Goal: Information Seeking & Learning: Learn about a topic

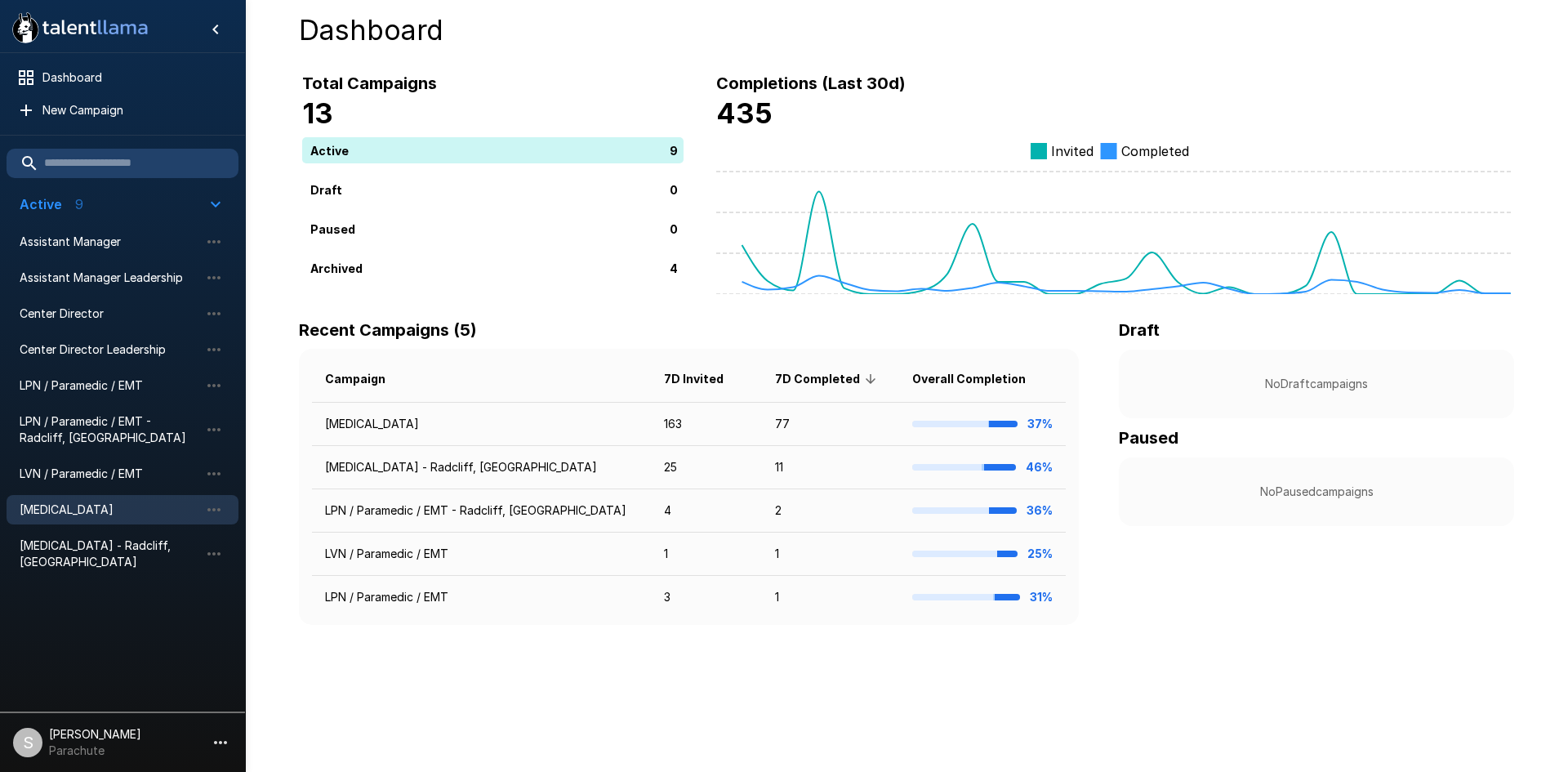
click at [73, 506] on span "[MEDICAL_DATA]" at bounding box center [109, 510] width 180 height 16
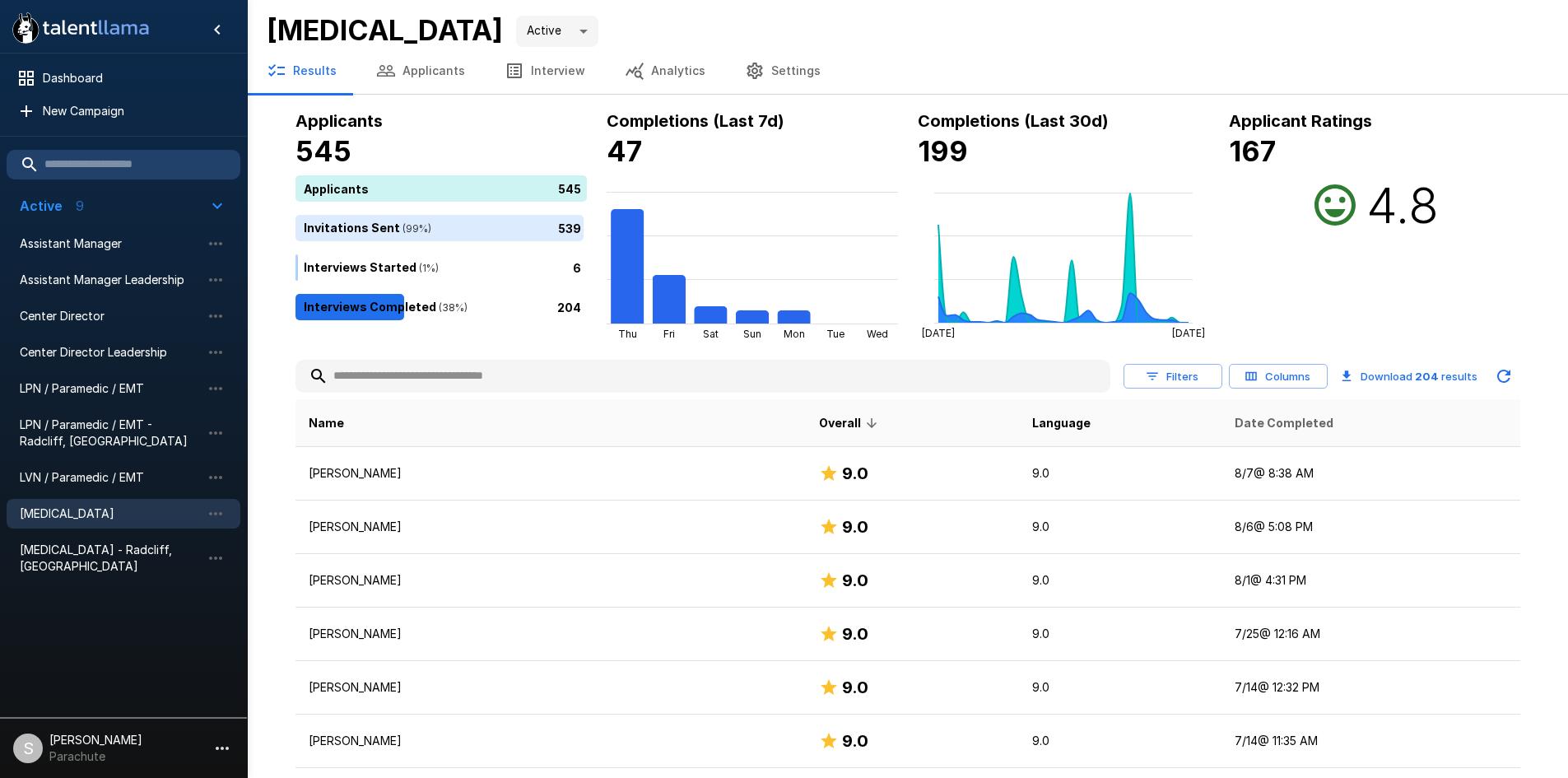
click at [1242, 428] on span "Date Completed" at bounding box center [1284, 423] width 99 height 20
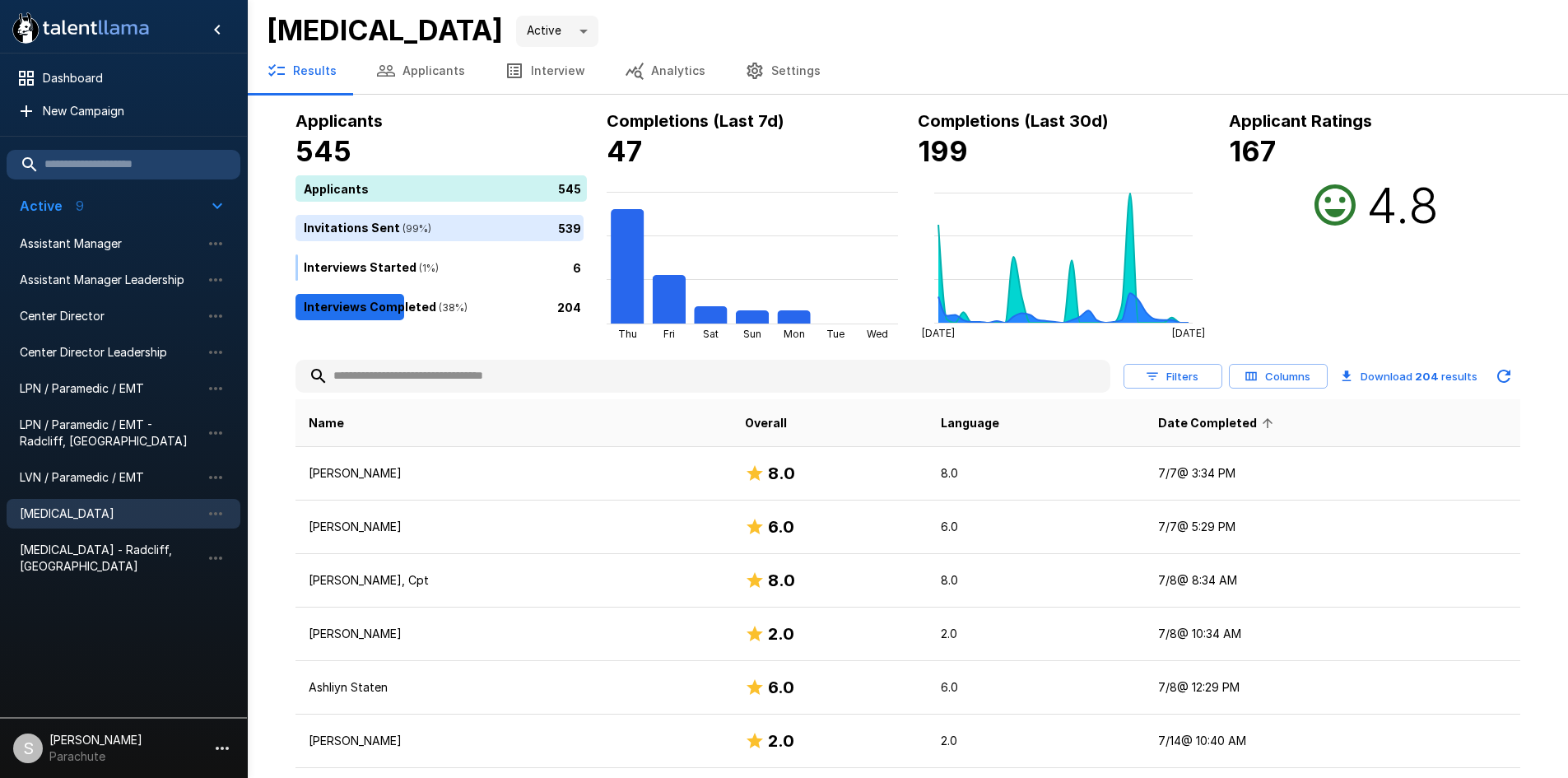
click at [1261, 428] on icon at bounding box center [1268, 423] width 15 height 15
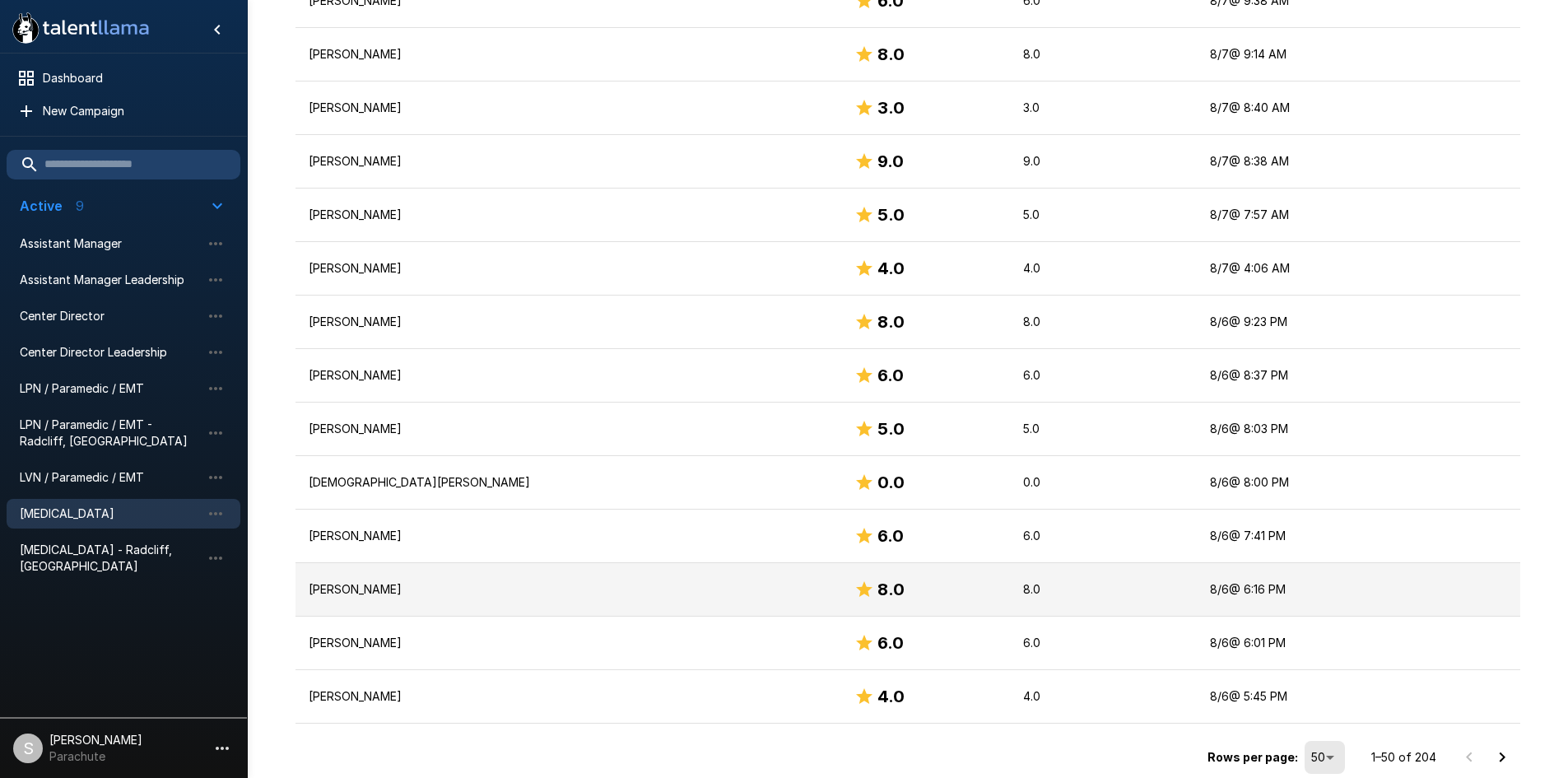
scroll to position [2400, 0]
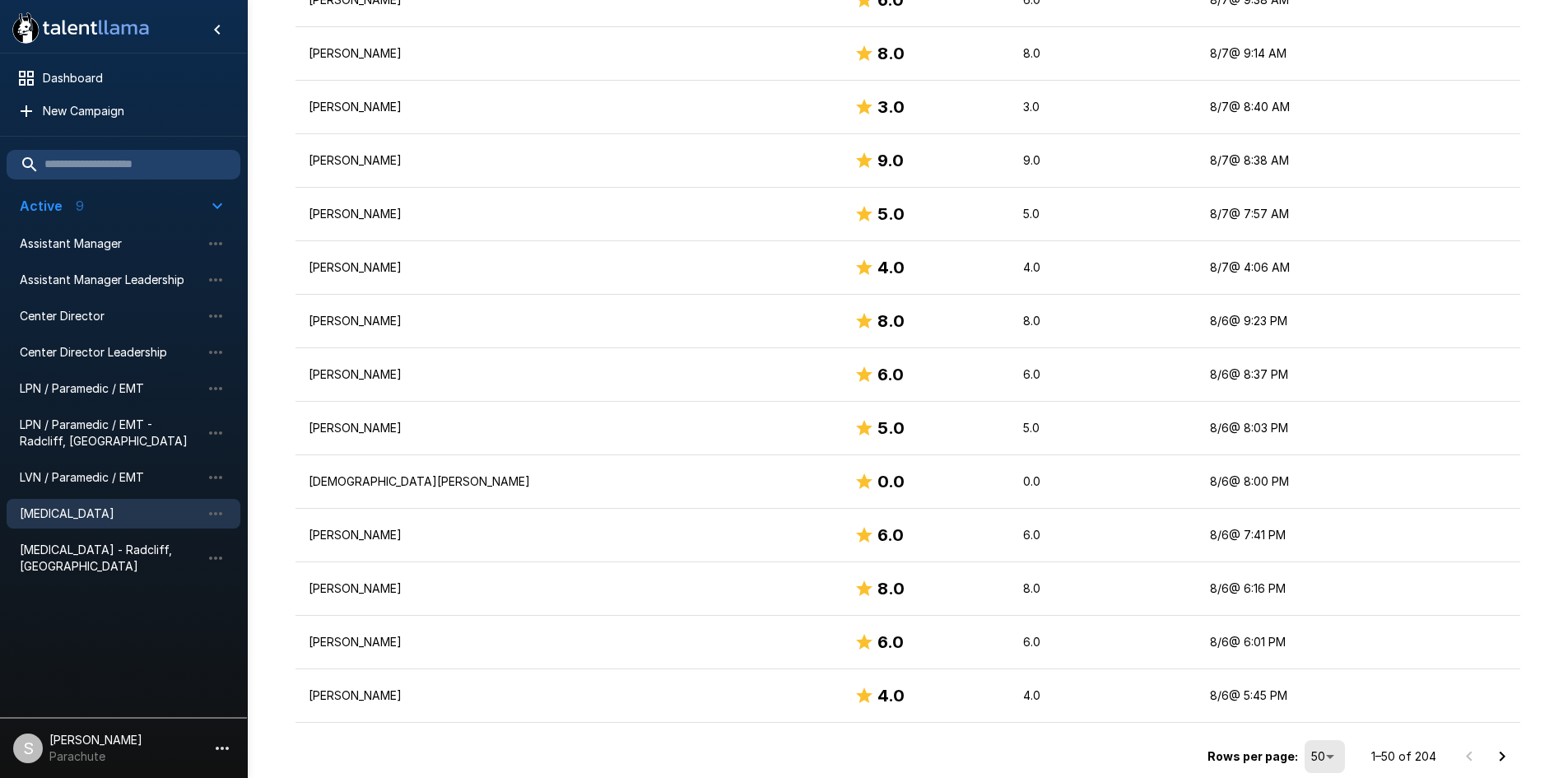
click at [1497, 758] on icon "Go to next page" at bounding box center [1503, 757] width 20 height 20
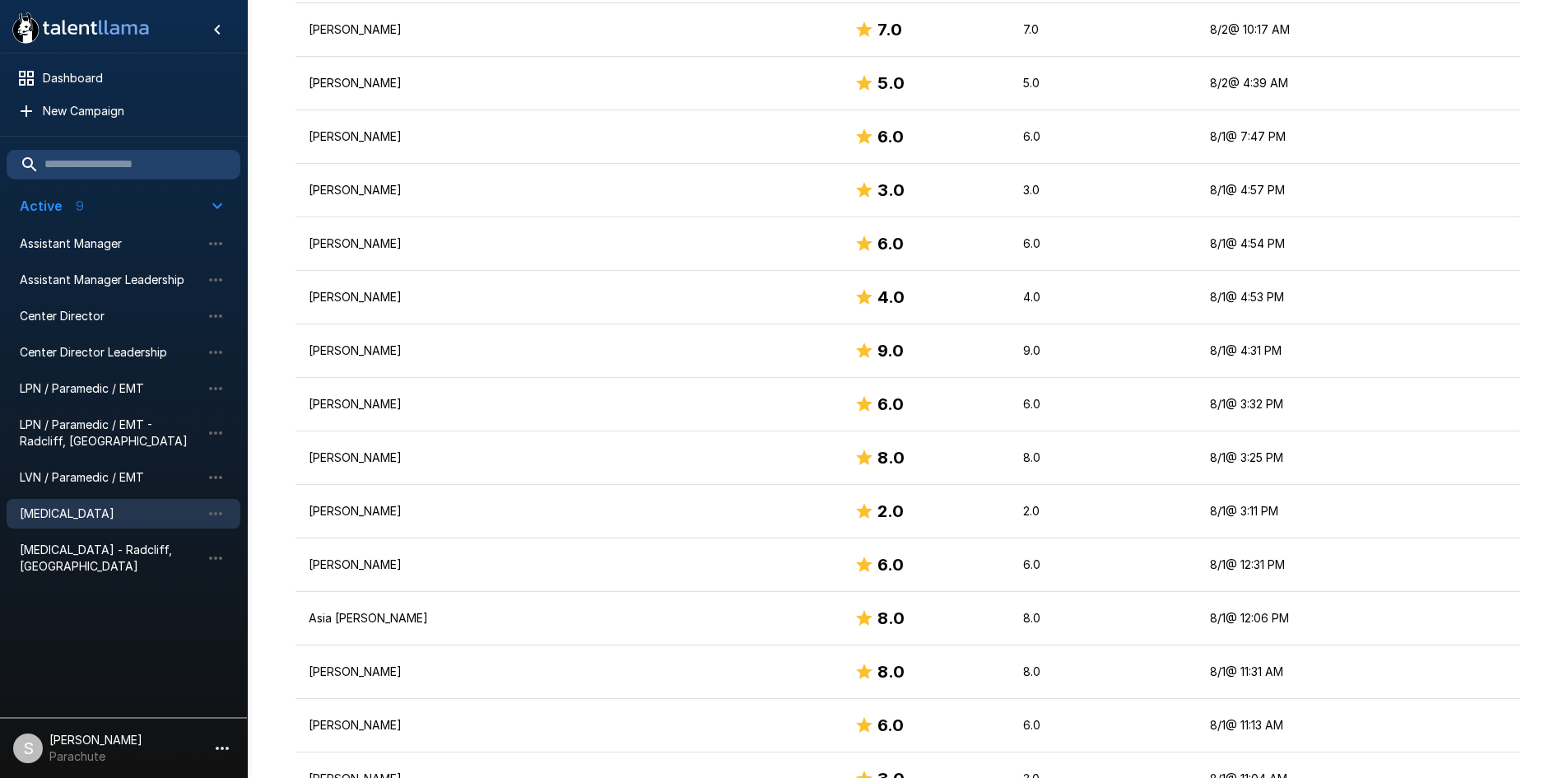
scroll to position [2388, 0]
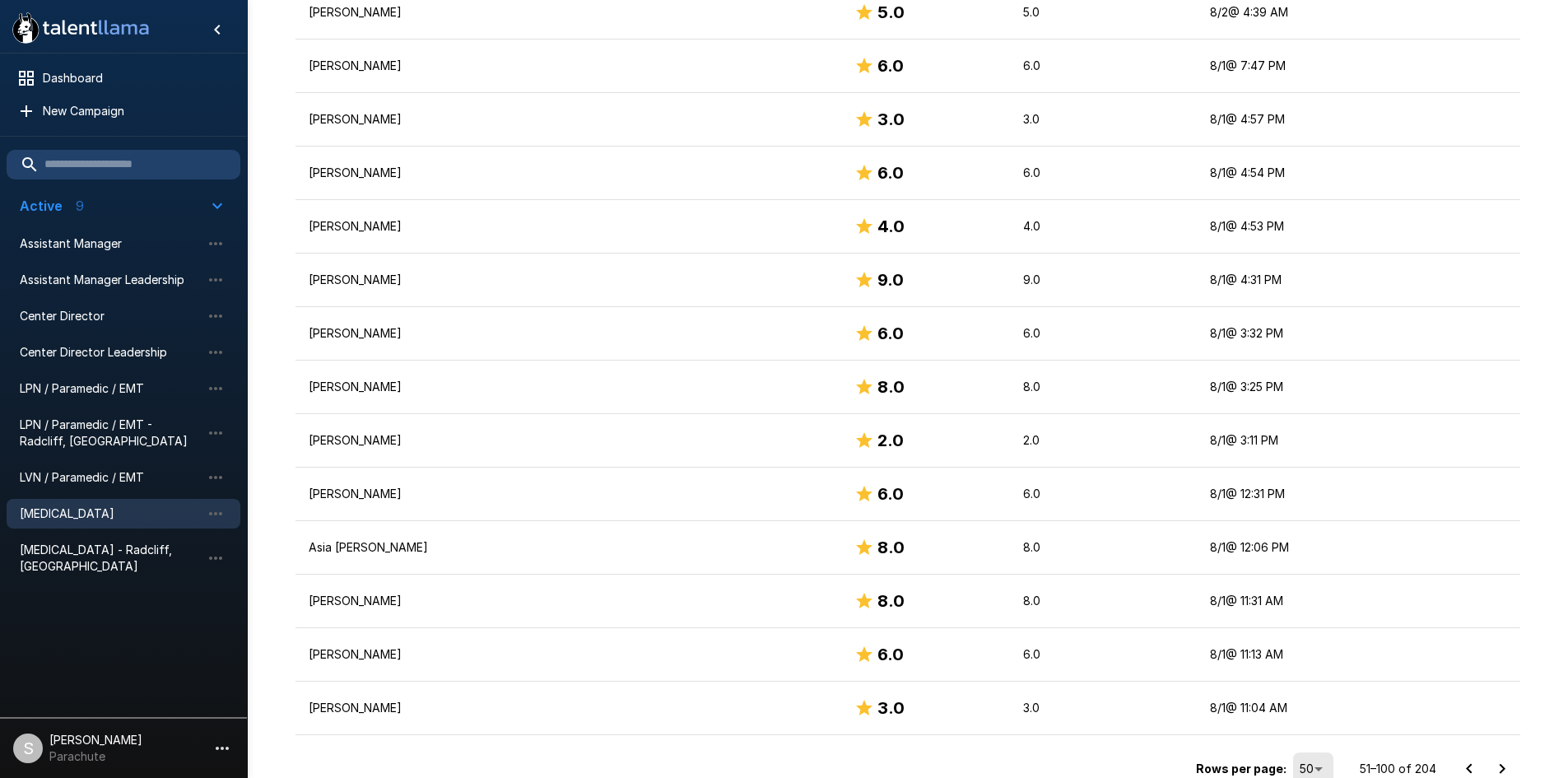
click at [1496, 770] on icon "Go to next page" at bounding box center [1503, 769] width 20 height 20
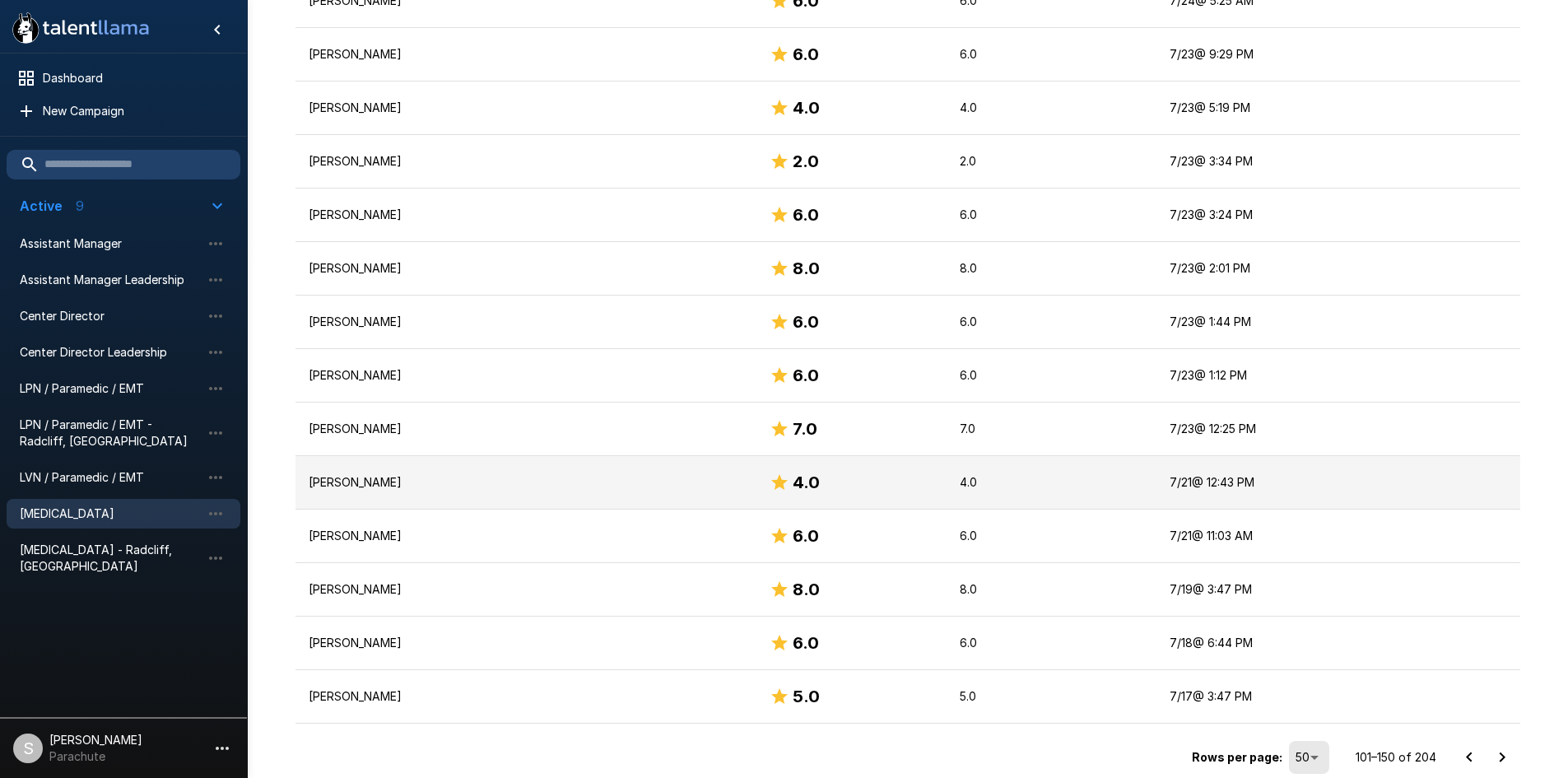
scroll to position [2400, 0]
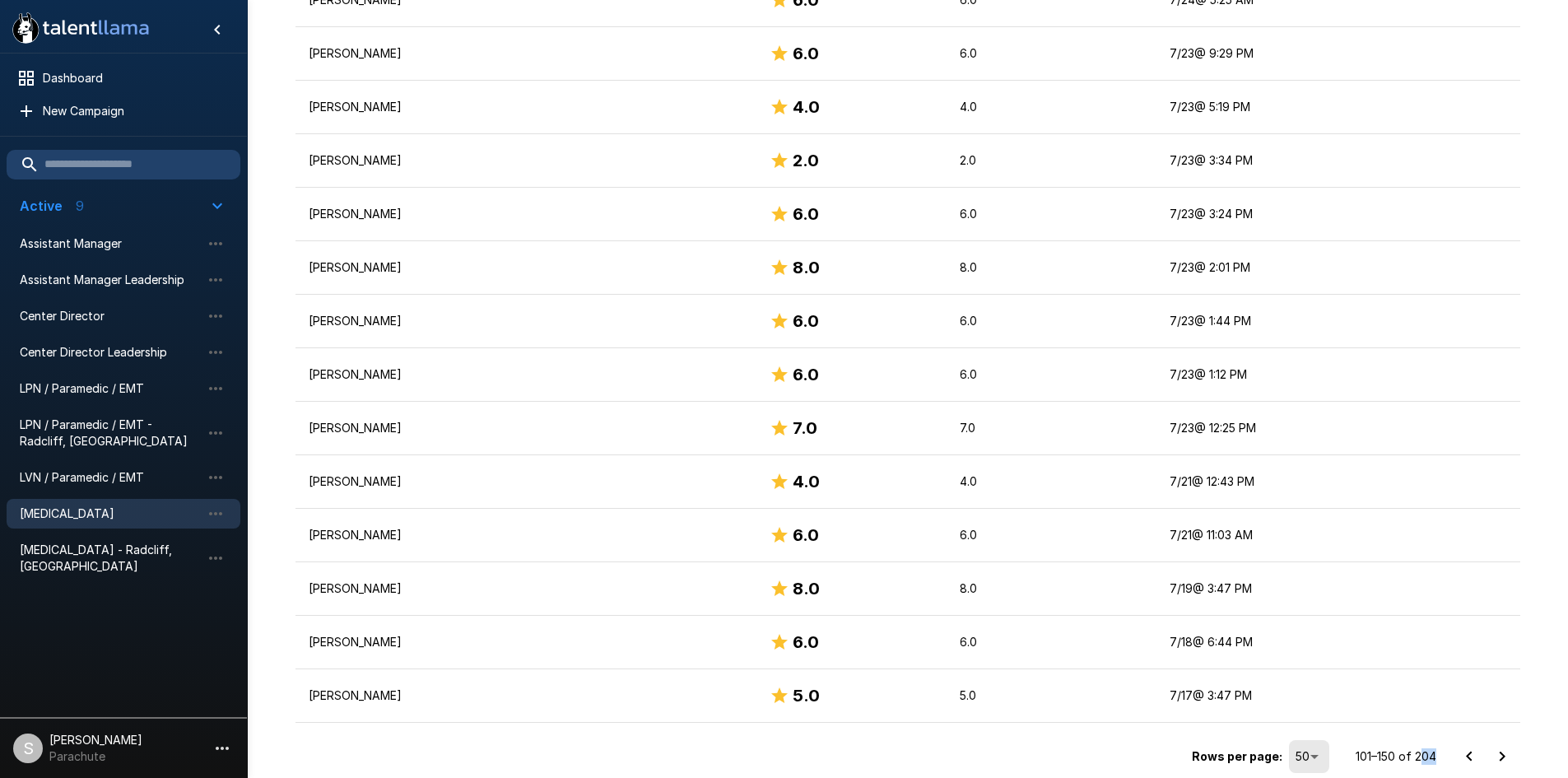
click at [1435, 748] on p "101–150 of 204" at bounding box center [1396, 756] width 80 height 17
click at [1437, 751] on div "Rows per page: 50 ** 101–150 of 204" at bounding box center [908, 751] width 1225 height 56
click at [1468, 754] on icon "Go to previous page" at bounding box center [1469, 757] width 20 height 20
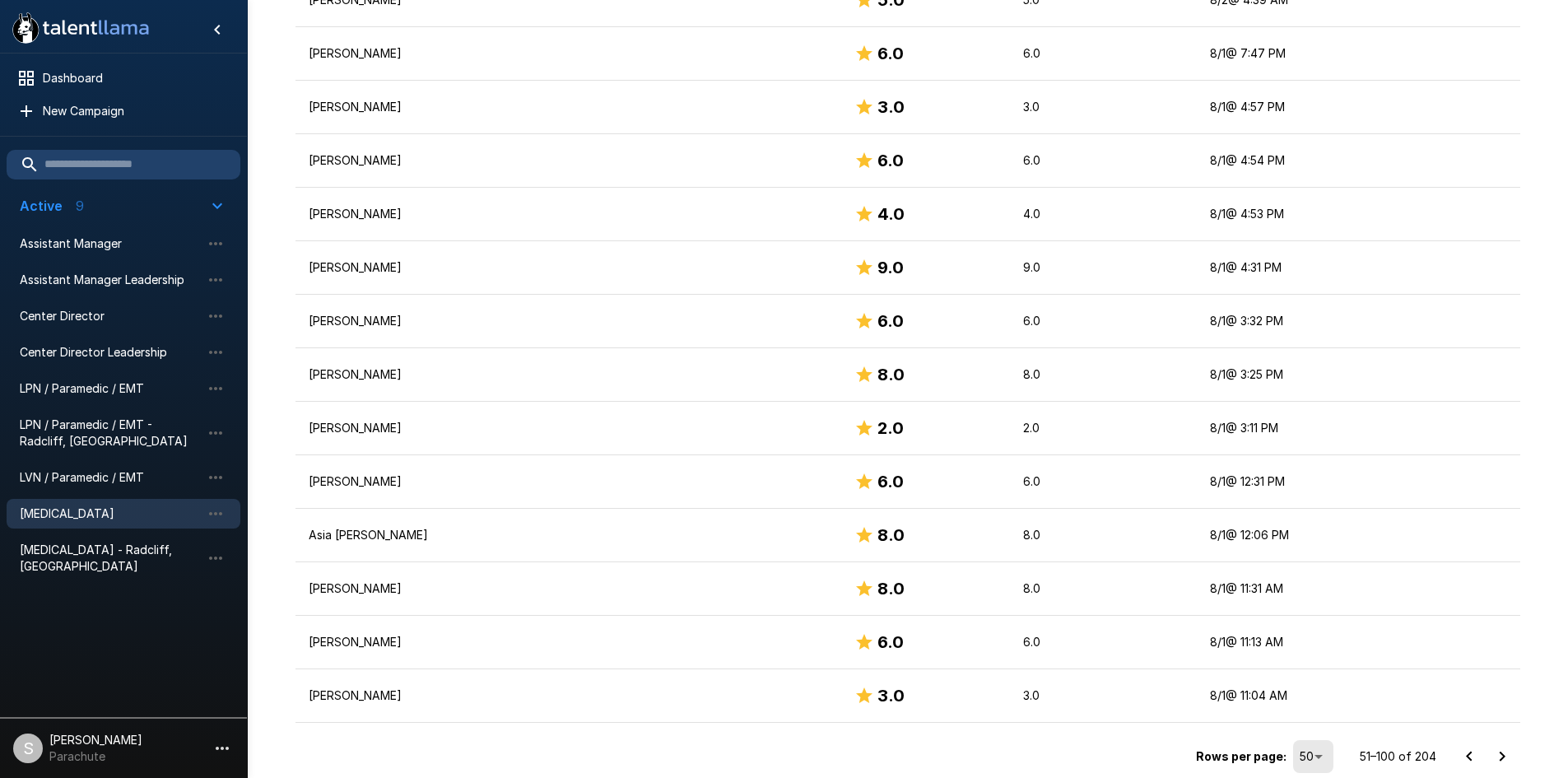
click at [1468, 754] on icon "Go to previous page" at bounding box center [1469, 757] width 20 height 20
click at [1468, 754] on div at bounding box center [1486, 757] width 66 height 33
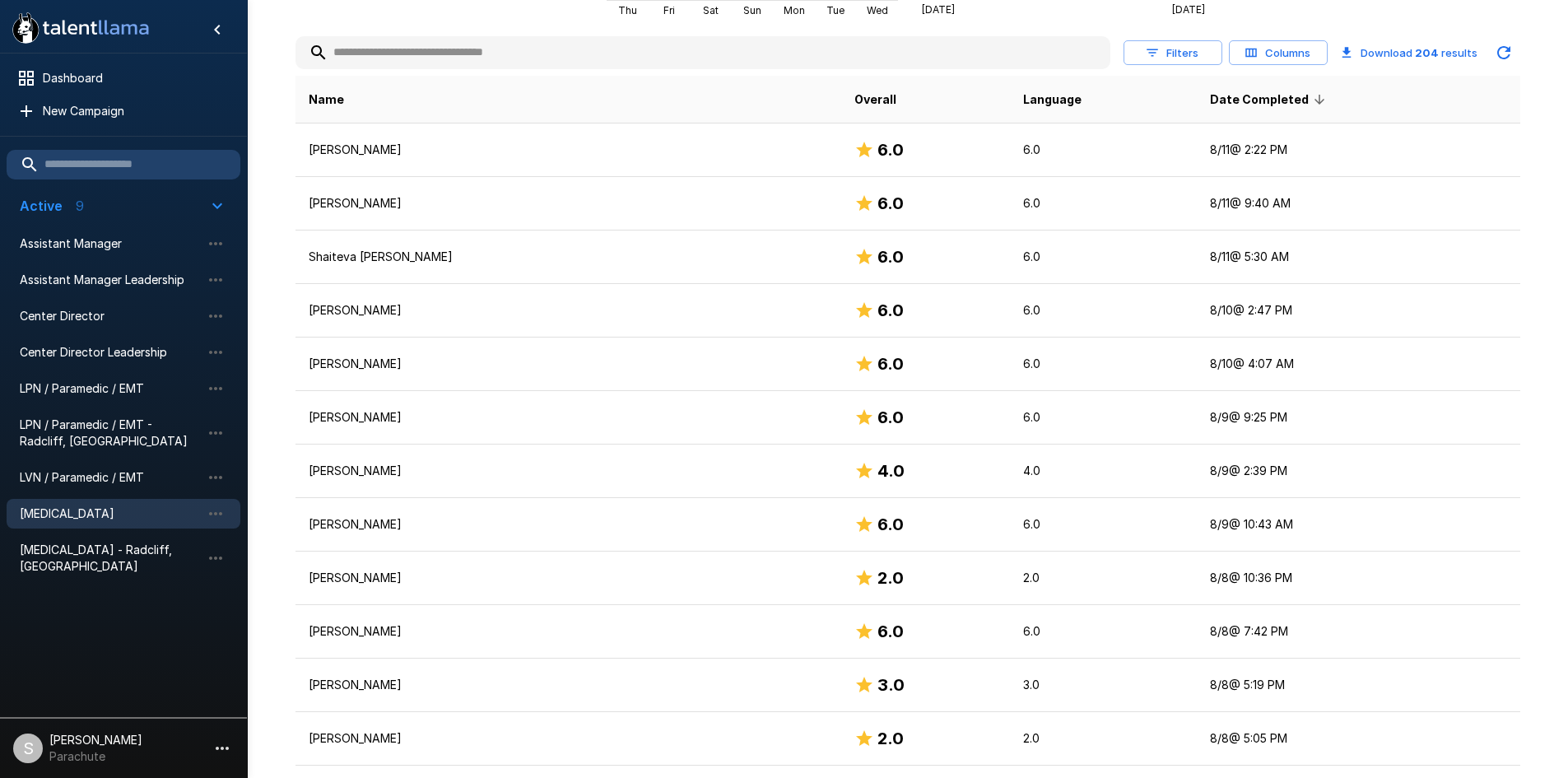
scroll to position [94, 0]
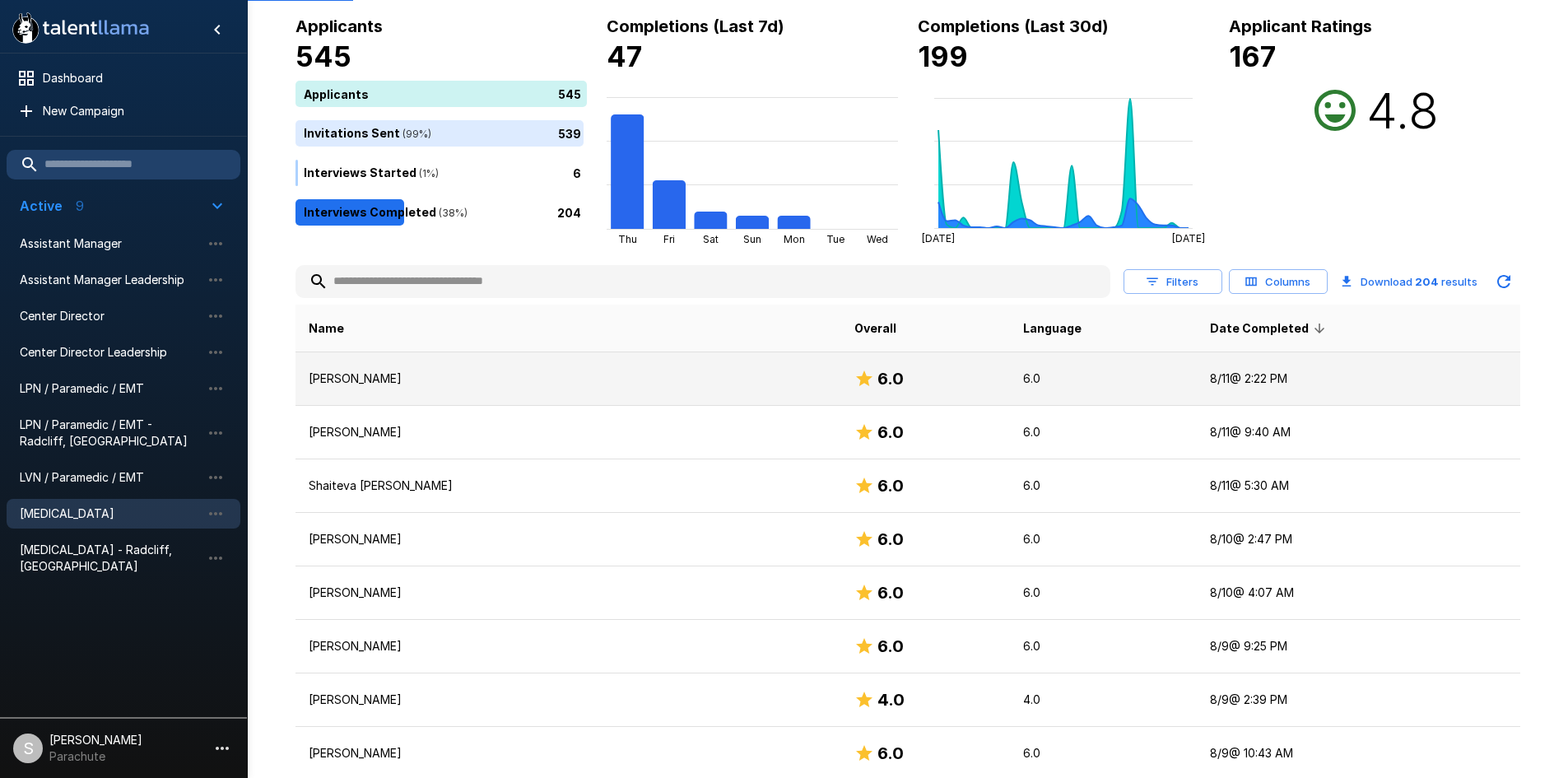
click at [316, 389] on td "[PERSON_NAME]" at bounding box center [569, 379] width 547 height 54
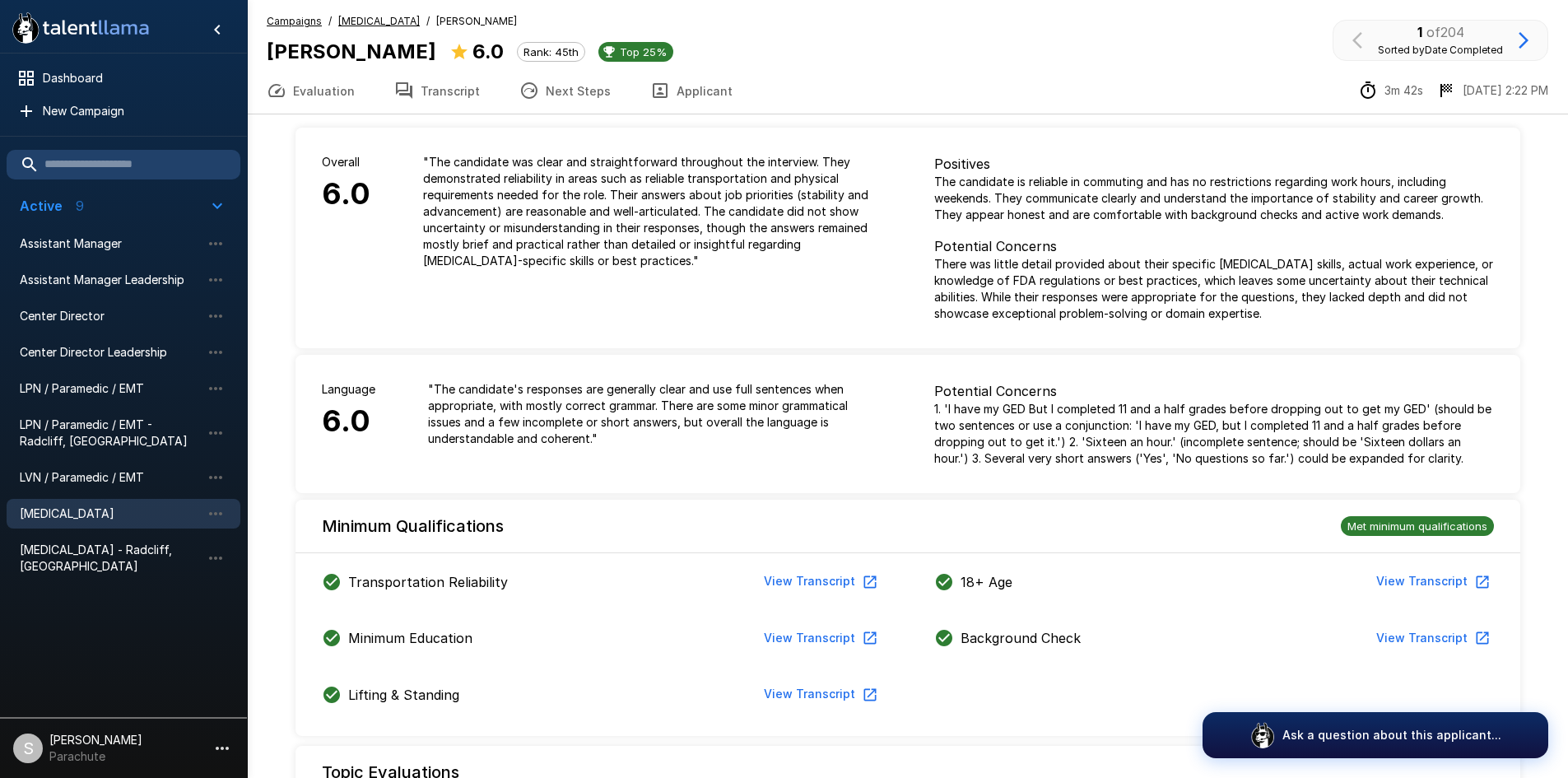
click at [653, 89] on icon "button" at bounding box center [660, 90] width 15 height 15
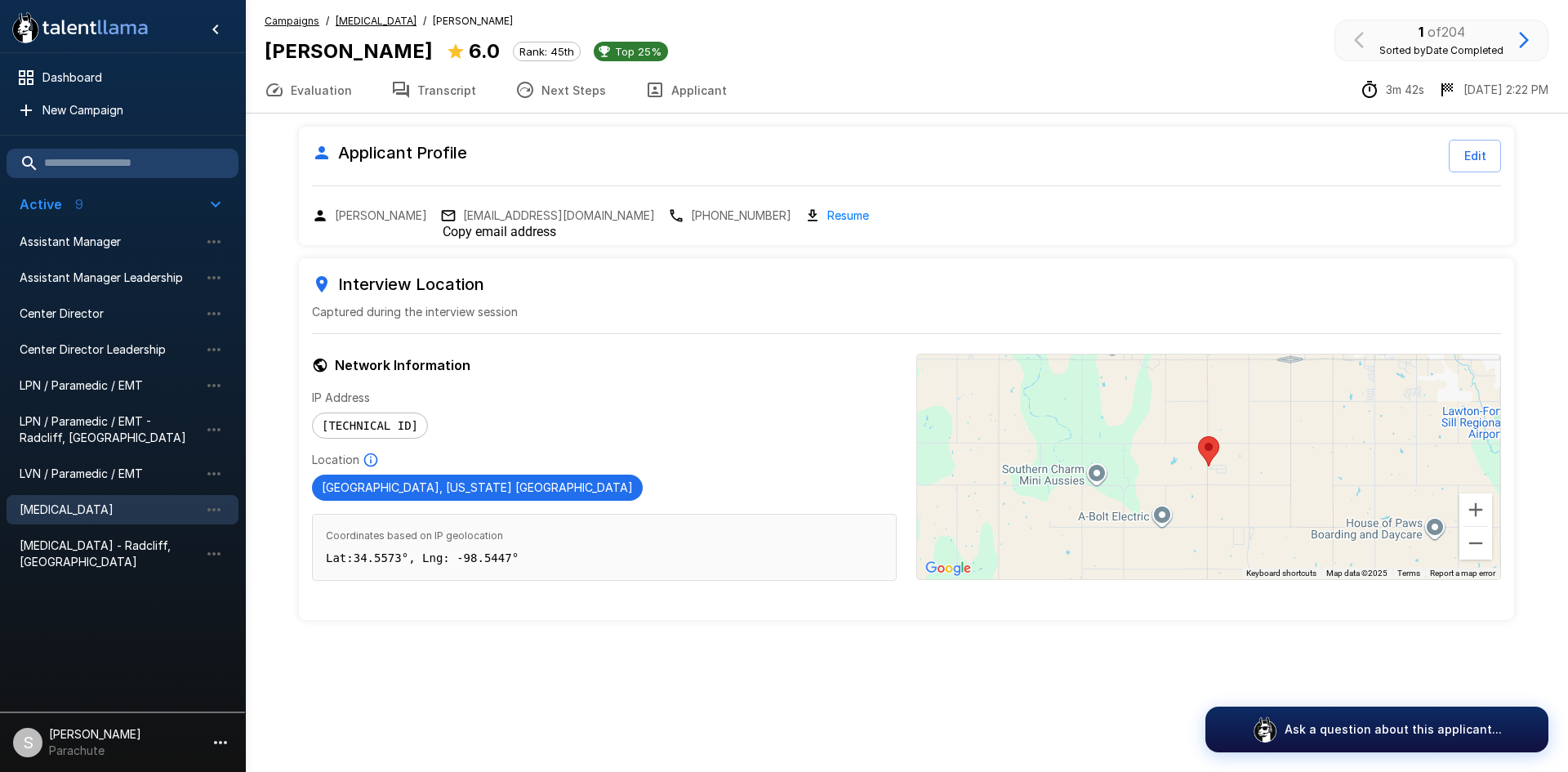
click at [486, 207] on p "[EMAIL_ADDRESS][DOMAIN_NAME]" at bounding box center [560, 215] width 192 height 16
click at [378, 22] on u "[MEDICAL_DATA]" at bounding box center [376, 21] width 81 height 12
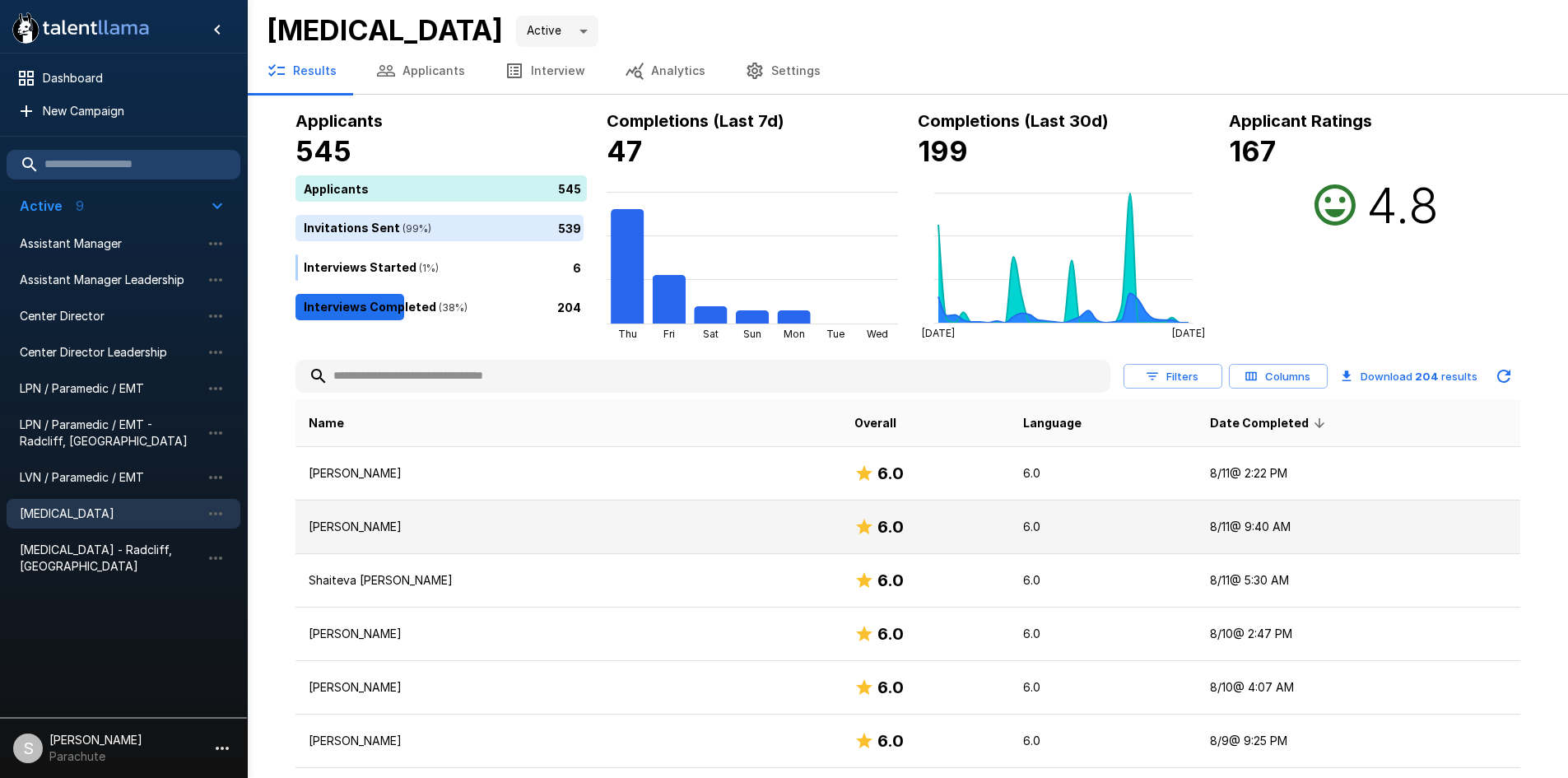
click at [421, 529] on p "[PERSON_NAME]" at bounding box center [569, 527] width 520 height 17
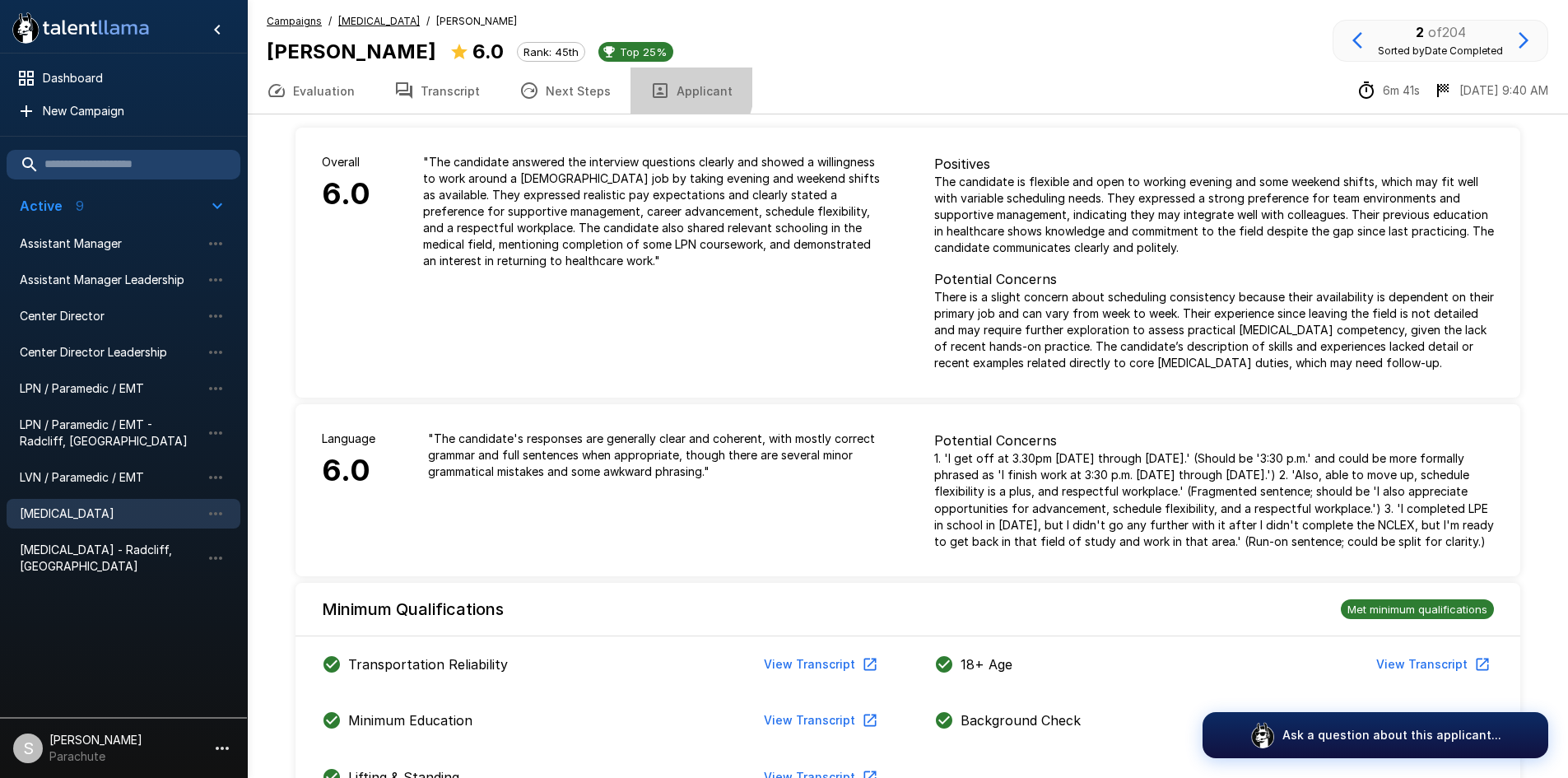
click at [660, 85] on button "Applicant" at bounding box center [691, 91] width 122 height 46
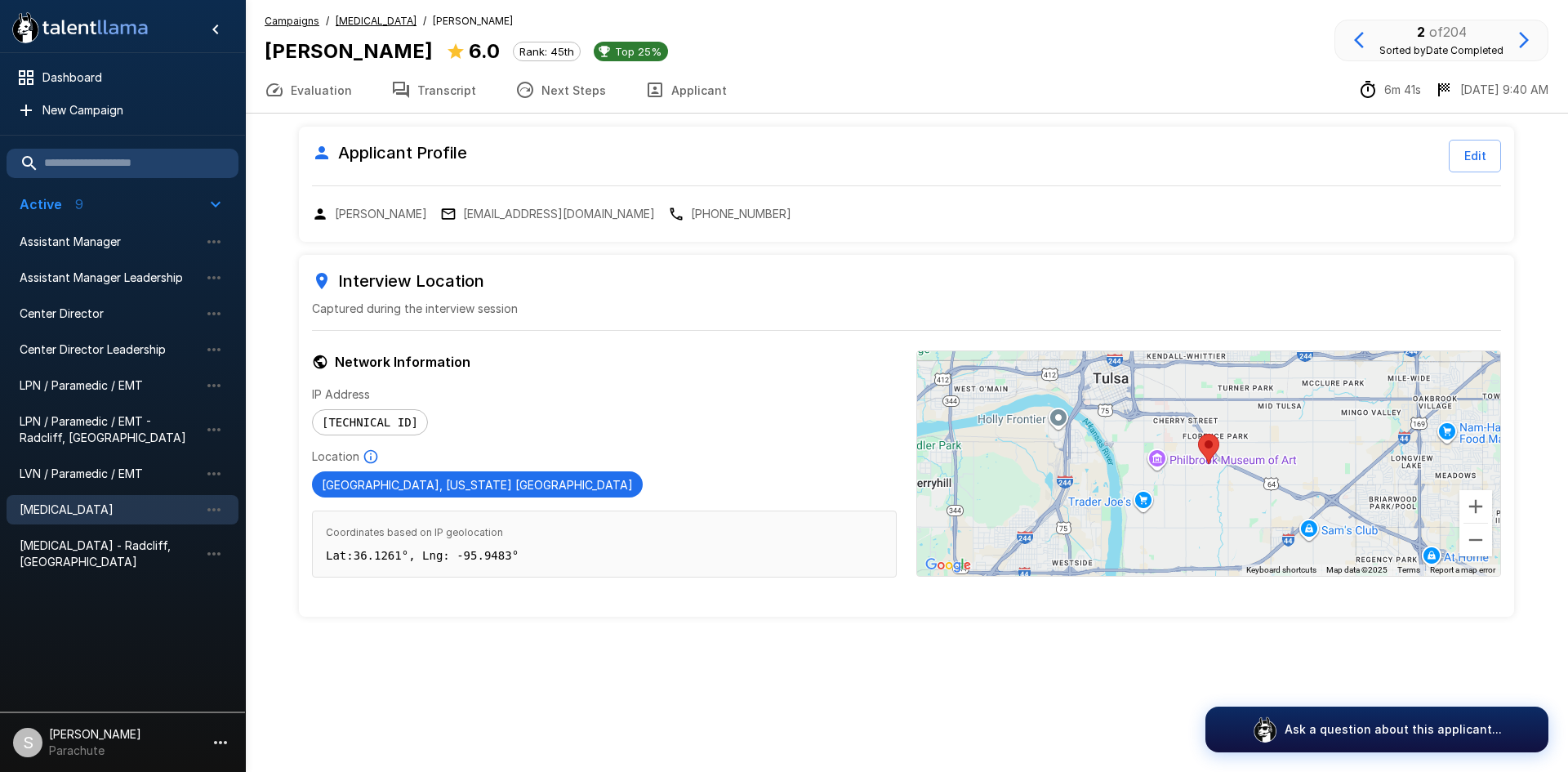
click at [364, 21] on u "[MEDICAL_DATA]" at bounding box center [376, 21] width 81 height 12
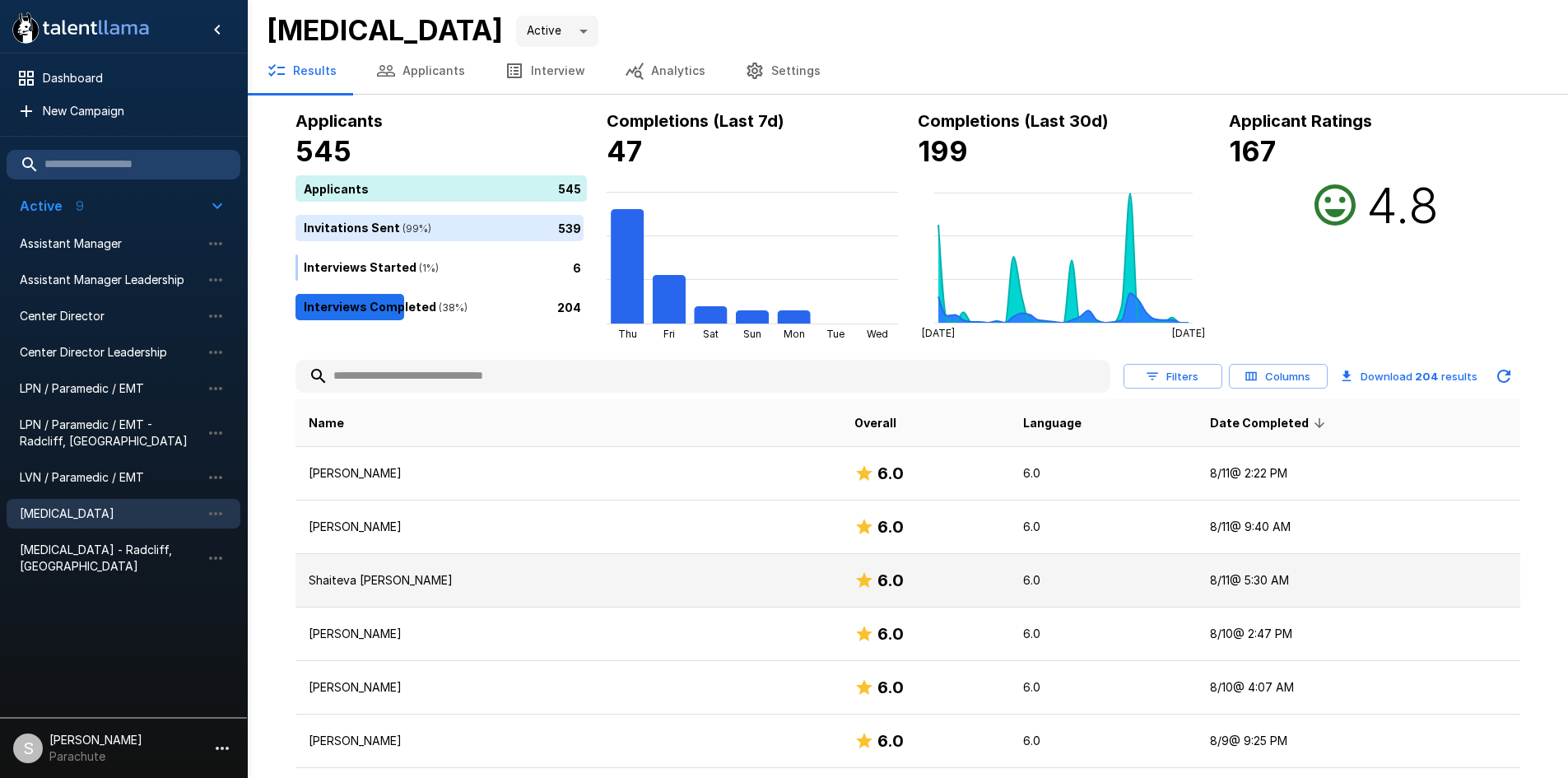
click at [418, 586] on p "Shaiteva [PERSON_NAME]" at bounding box center [569, 581] width 520 height 17
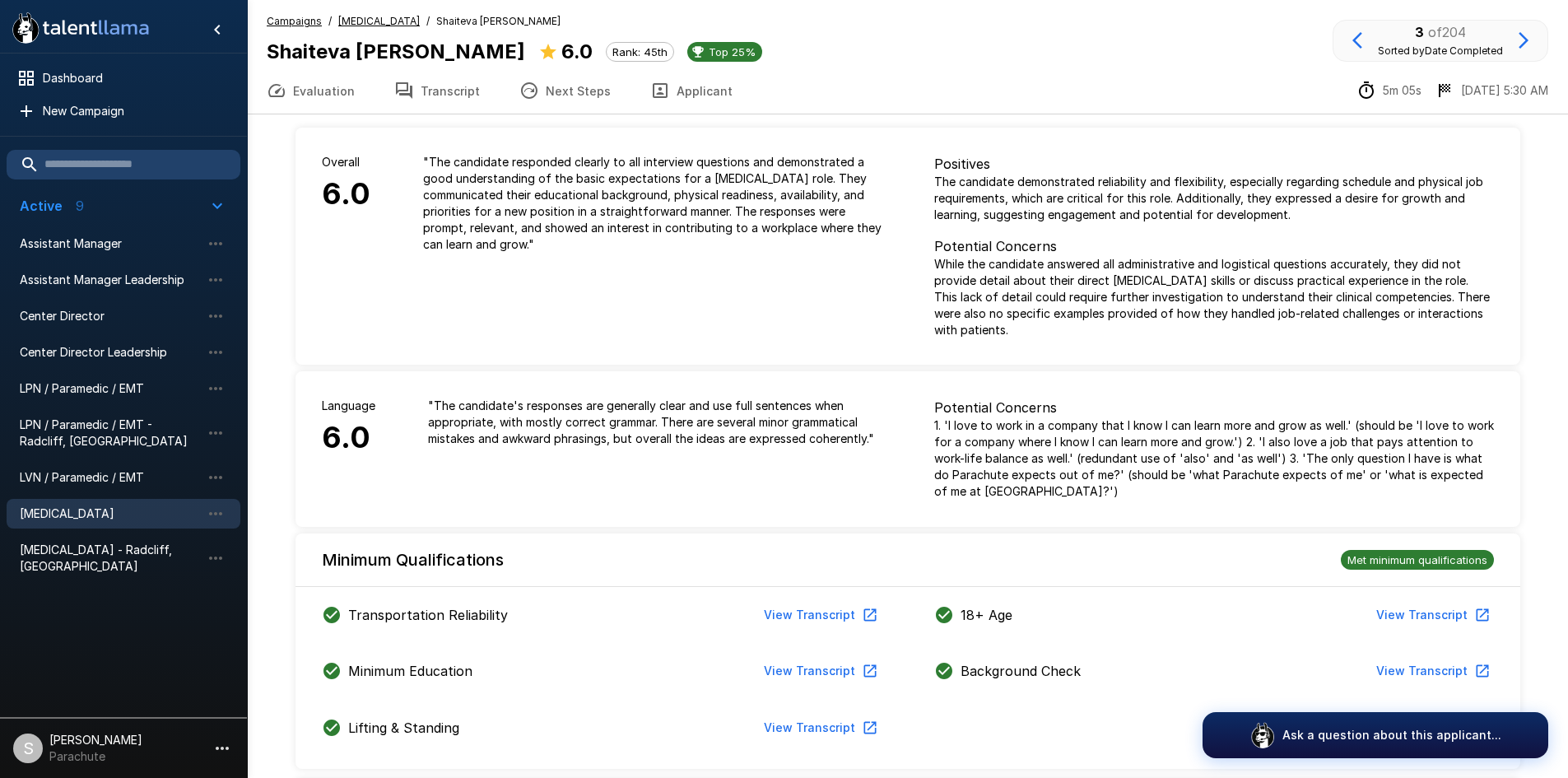
click at [664, 99] on button "Applicant" at bounding box center [691, 91] width 122 height 46
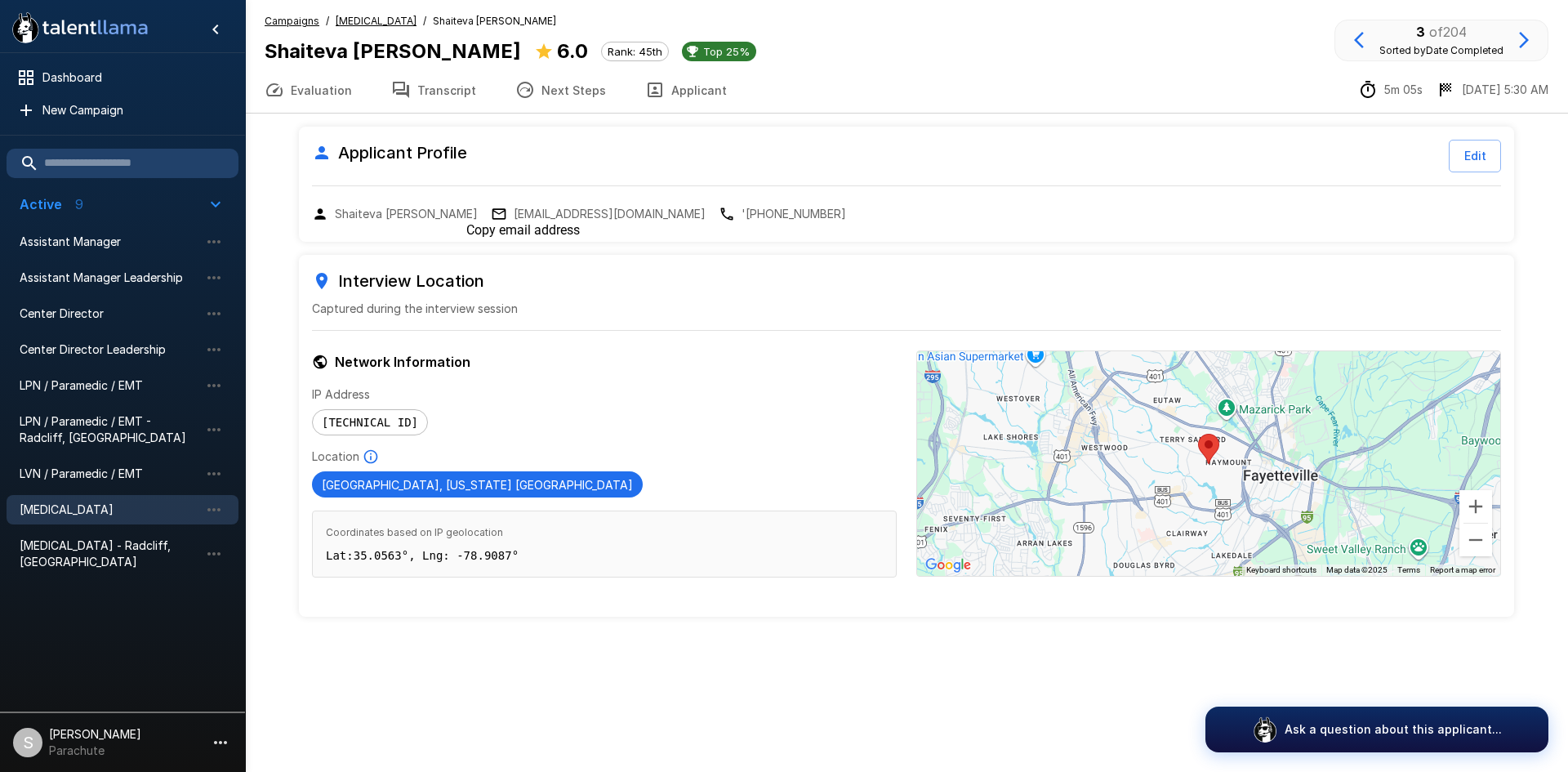
click at [546, 217] on p "[EMAIL_ADDRESS][DOMAIN_NAME]" at bounding box center [610, 214] width 192 height 16
click at [457, 82] on button "Transcript" at bounding box center [433, 90] width 124 height 46
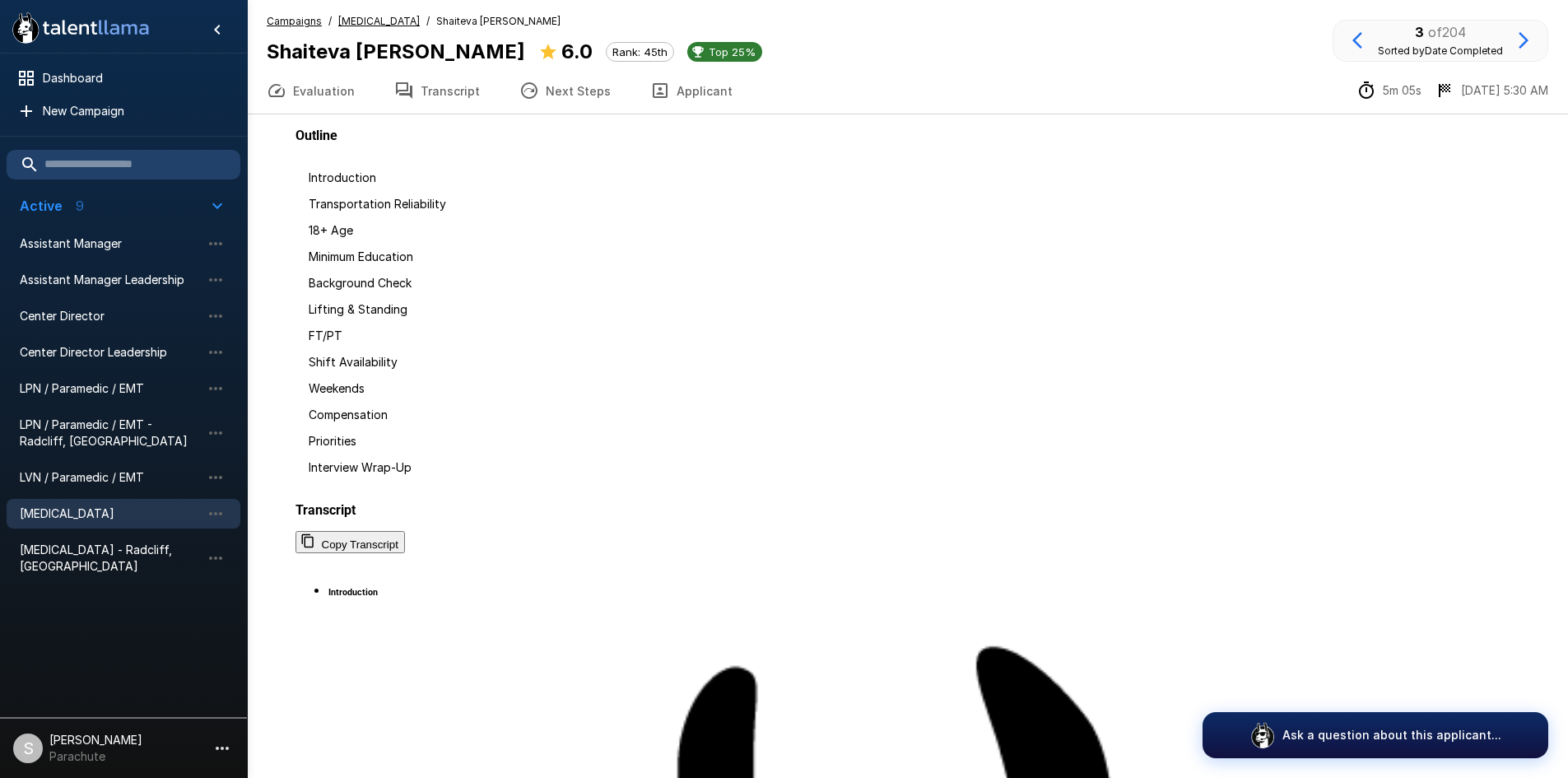
scroll to position [2138, 0]
click at [379, 22] on u "[MEDICAL_DATA]" at bounding box center [379, 21] width 81 height 12
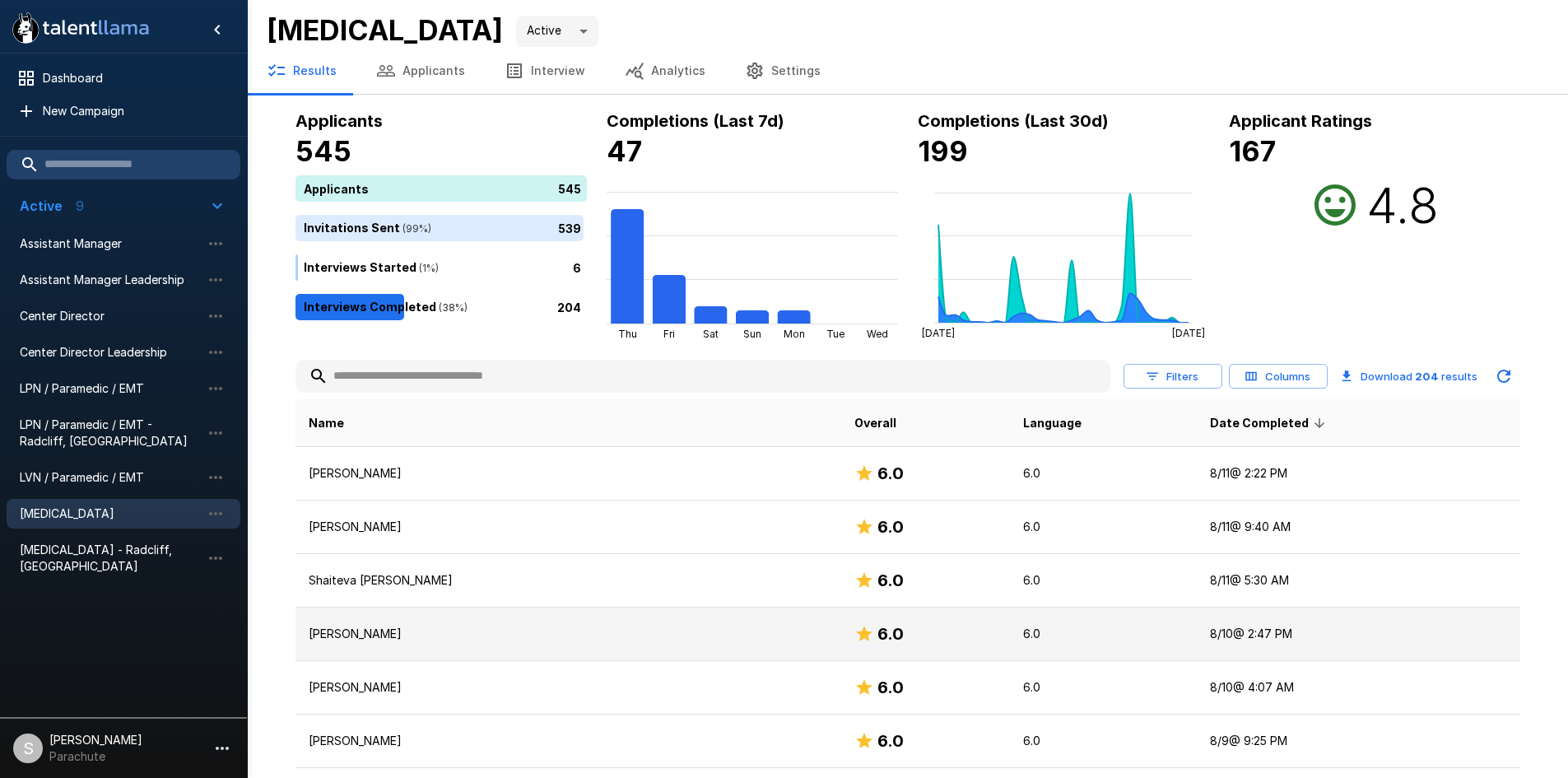
click at [366, 621] on td "[PERSON_NAME]" at bounding box center [569, 635] width 547 height 54
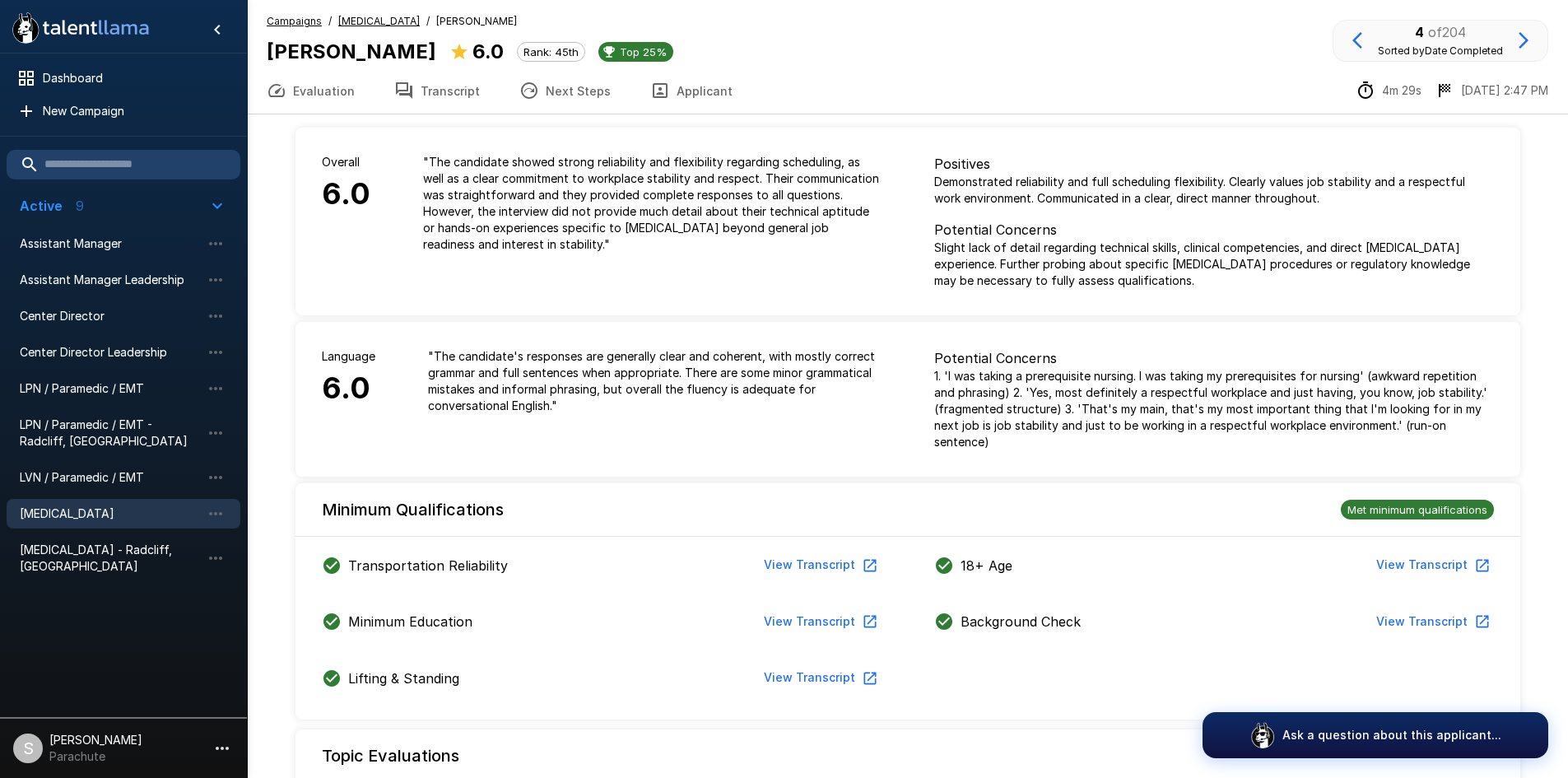
click at [683, 94] on button "Applicant" at bounding box center [691, 91] width 122 height 46
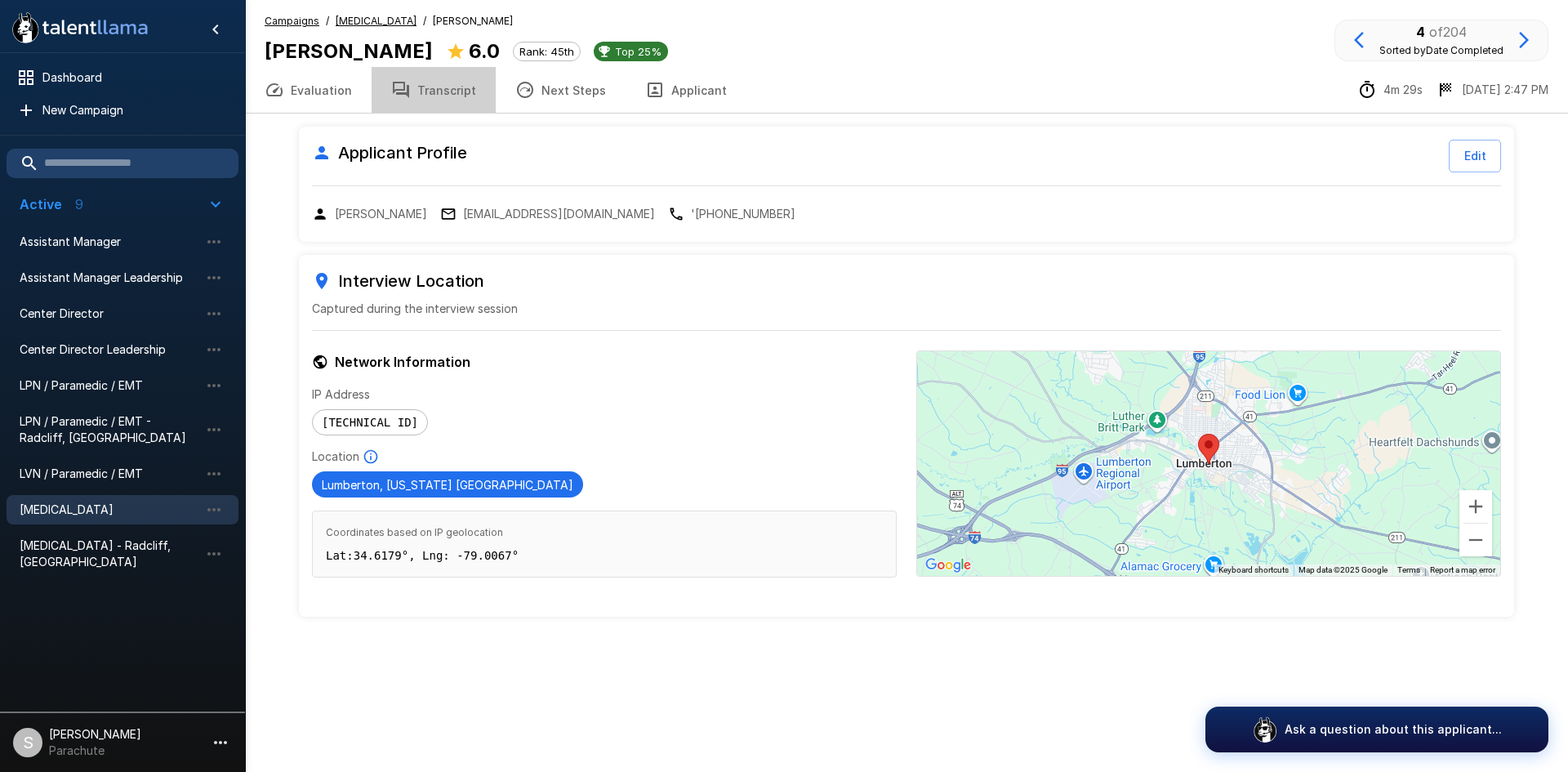
click at [431, 97] on button "Transcript" at bounding box center [433, 90] width 124 height 46
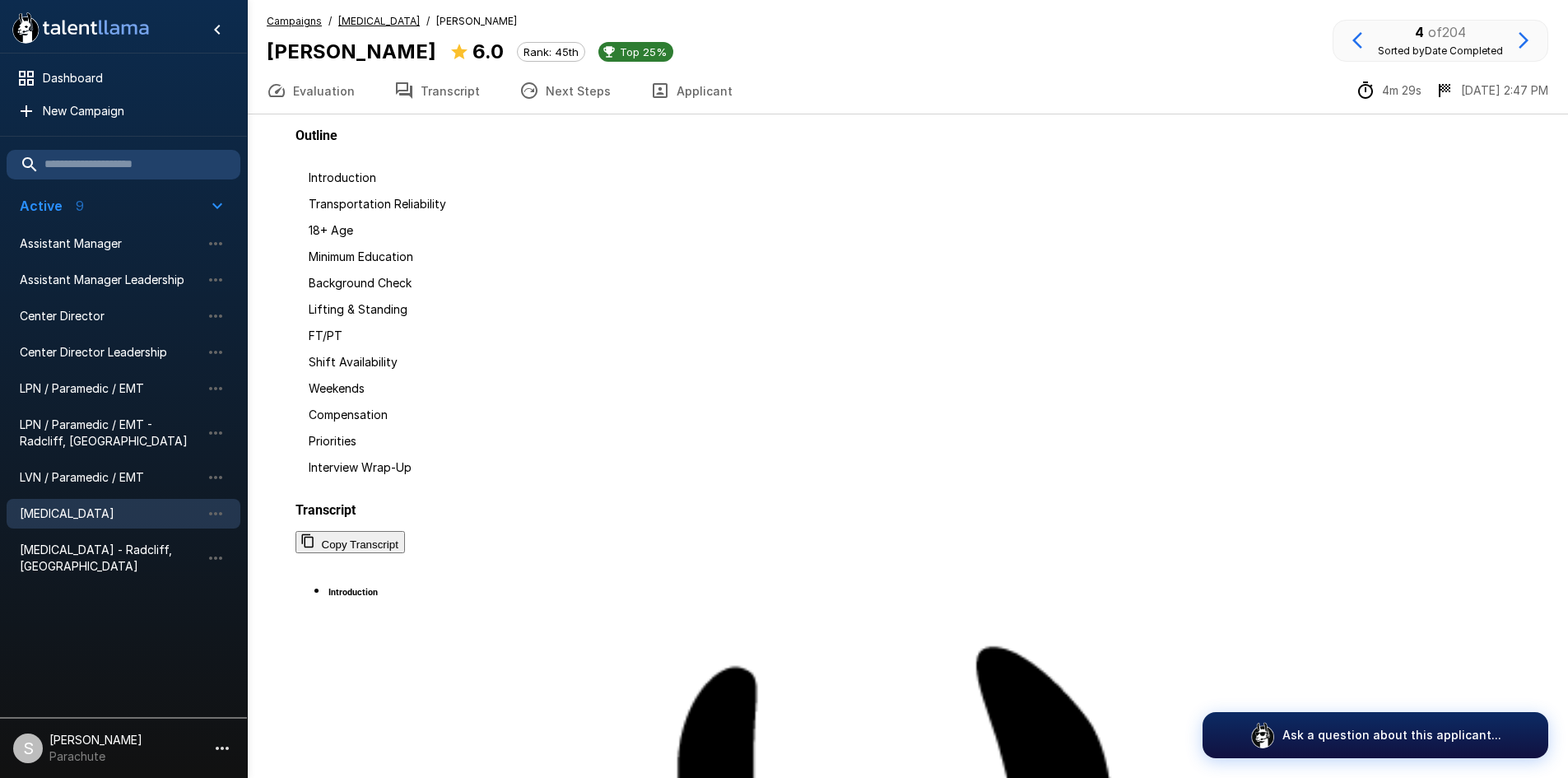
scroll to position [2224, 0]
click at [350, 24] on u "[MEDICAL_DATA]" at bounding box center [379, 21] width 81 height 12
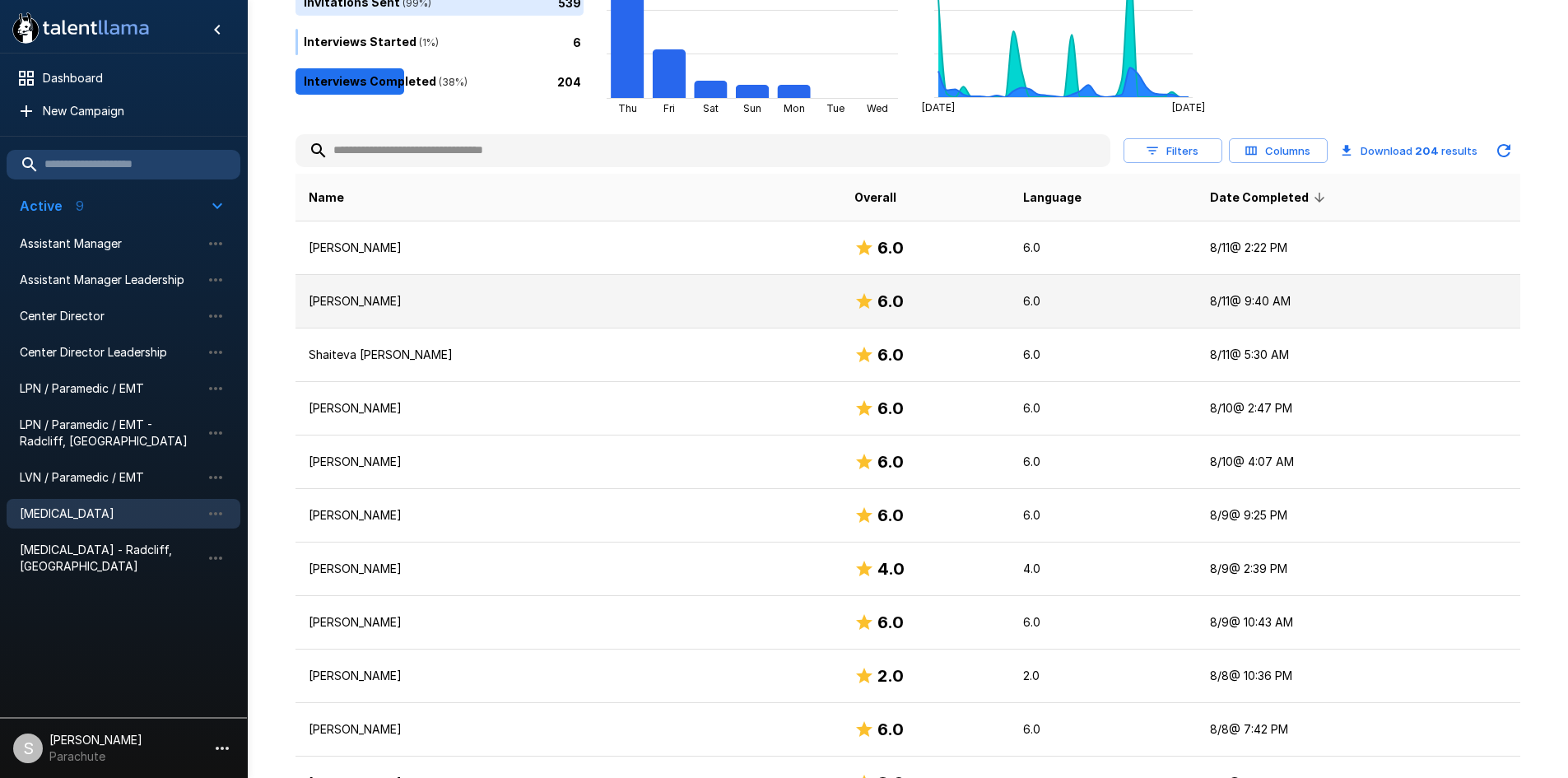
scroll to position [247, 0]
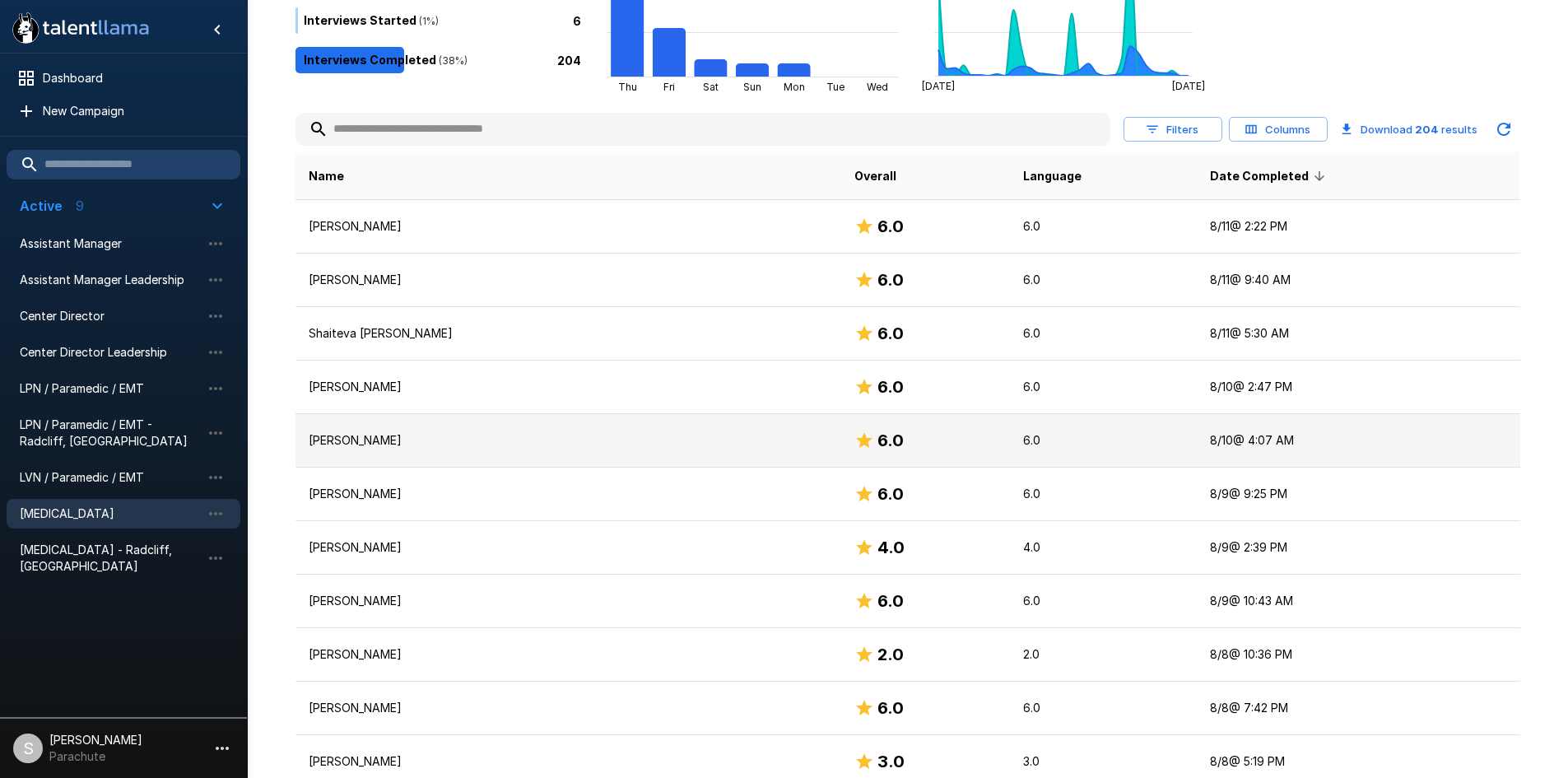
click at [375, 445] on p "[PERSON_NAME]" at bounding box center [569, 441] width 520 height 17
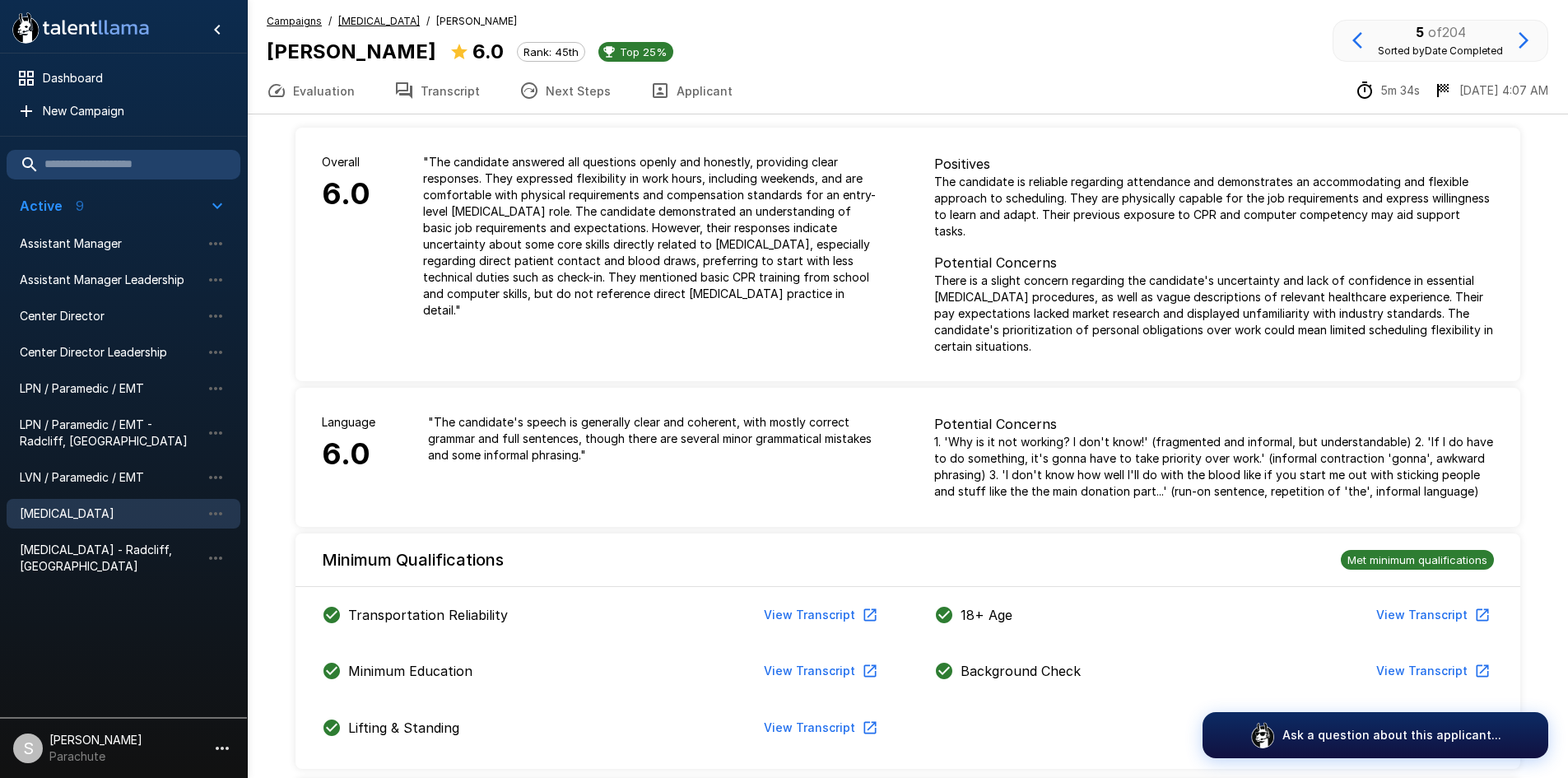
click at [678, 114] on button "Applicant" at bounding box center [691, 91] width 122 height 46
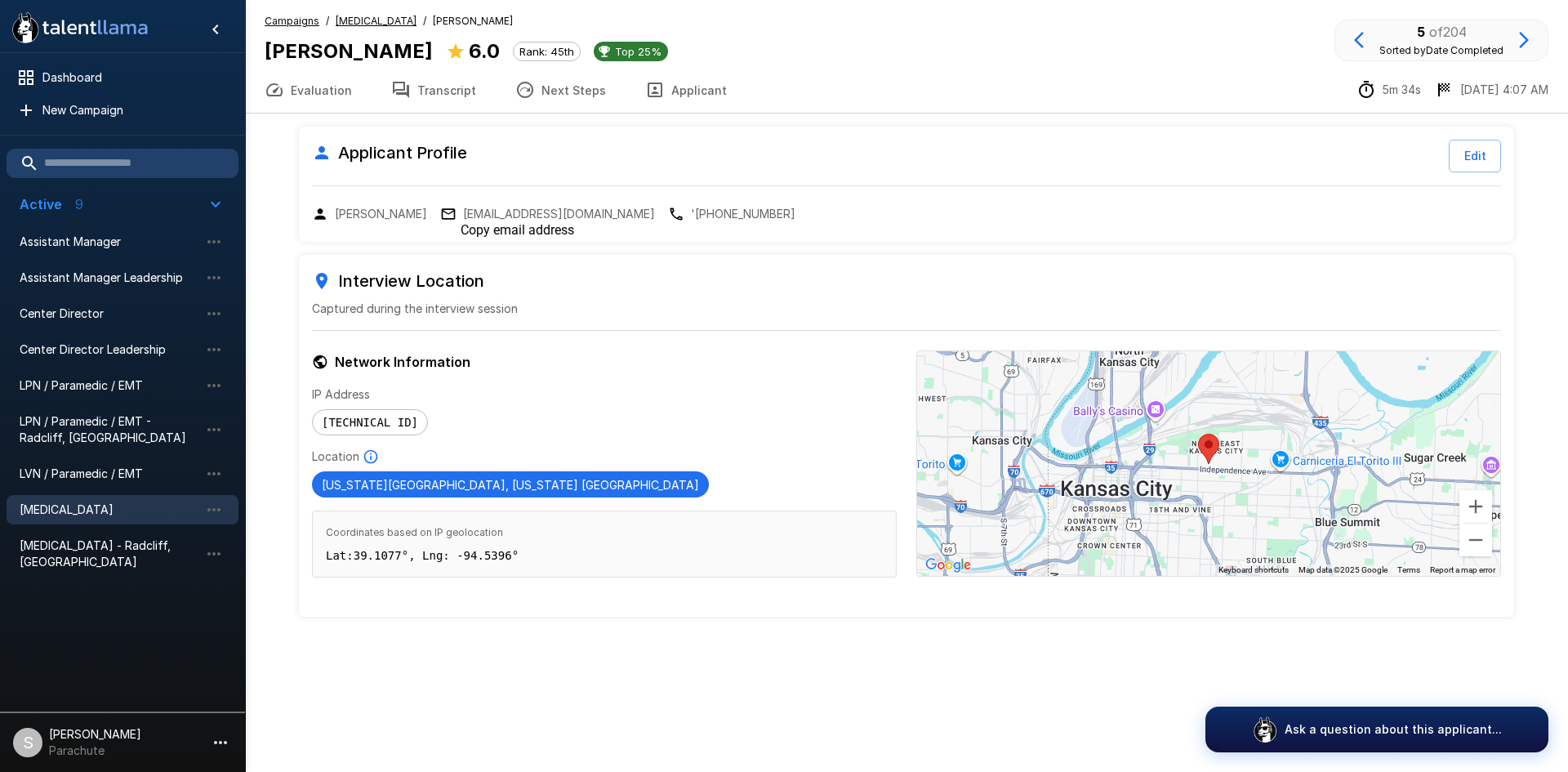
click at [480, 211] on p "[EMAIL_ADDRESS][DOMAIN_NAME]" at bounding box center [560, 214] width 192 height 16
click at [381, 26] on u "[MEDICAL_DATA]" at bounding box center [376, 21] width 81 height 12
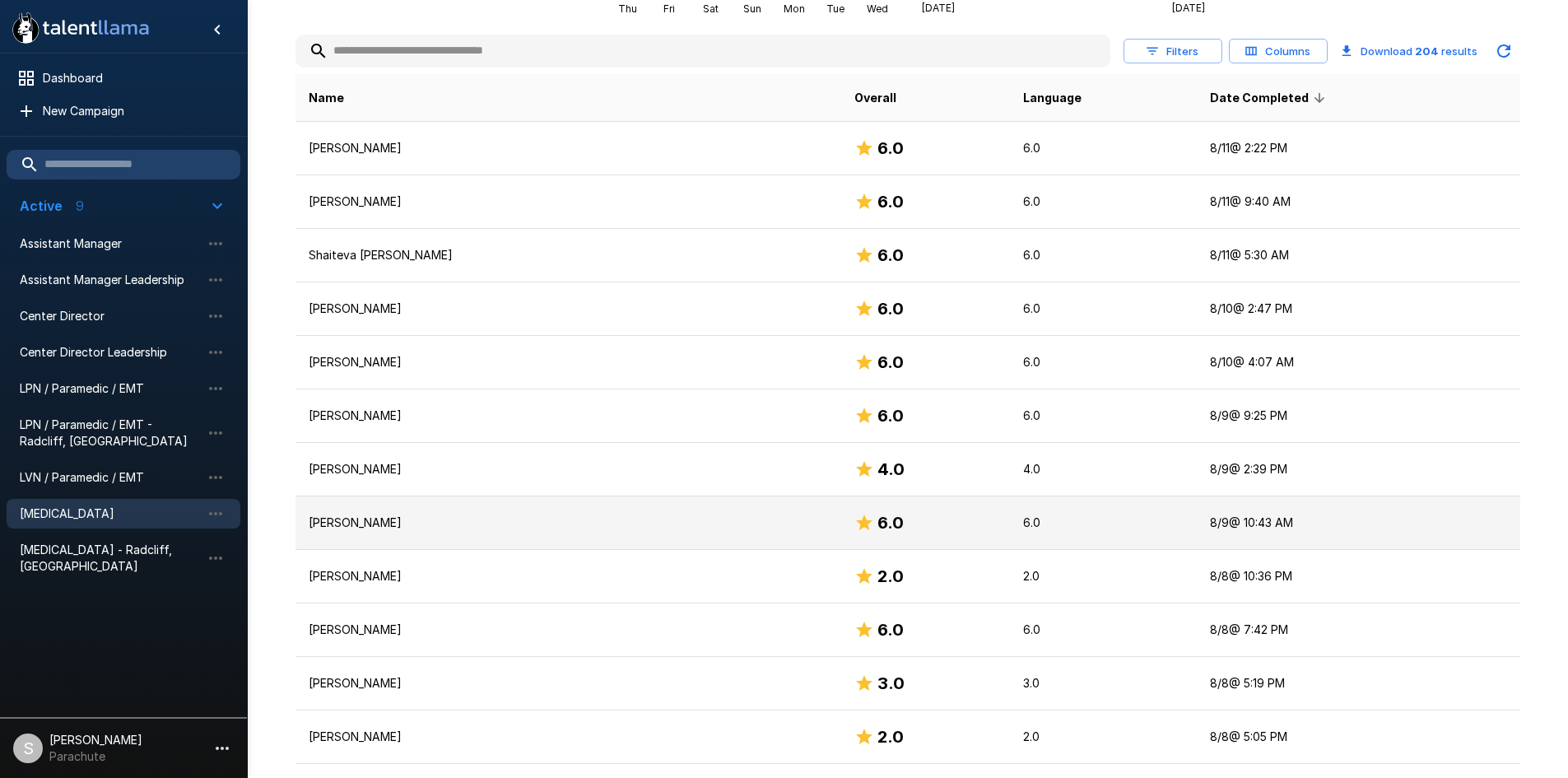
scroll to position [330, 0]
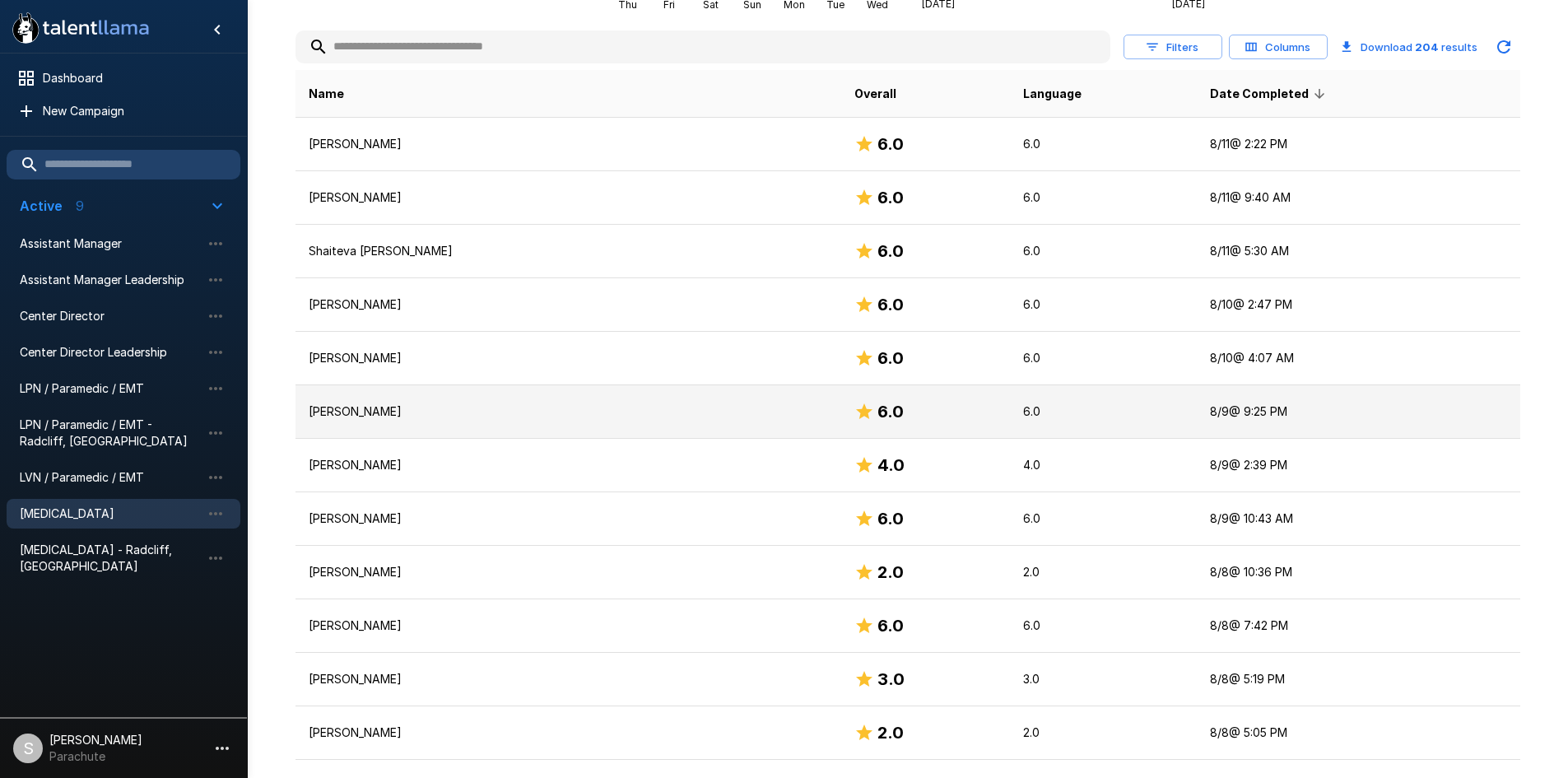
click at [355, 412] on p "[PERSON_NAME]" at bounding box center [569, 412] width 520 height 17
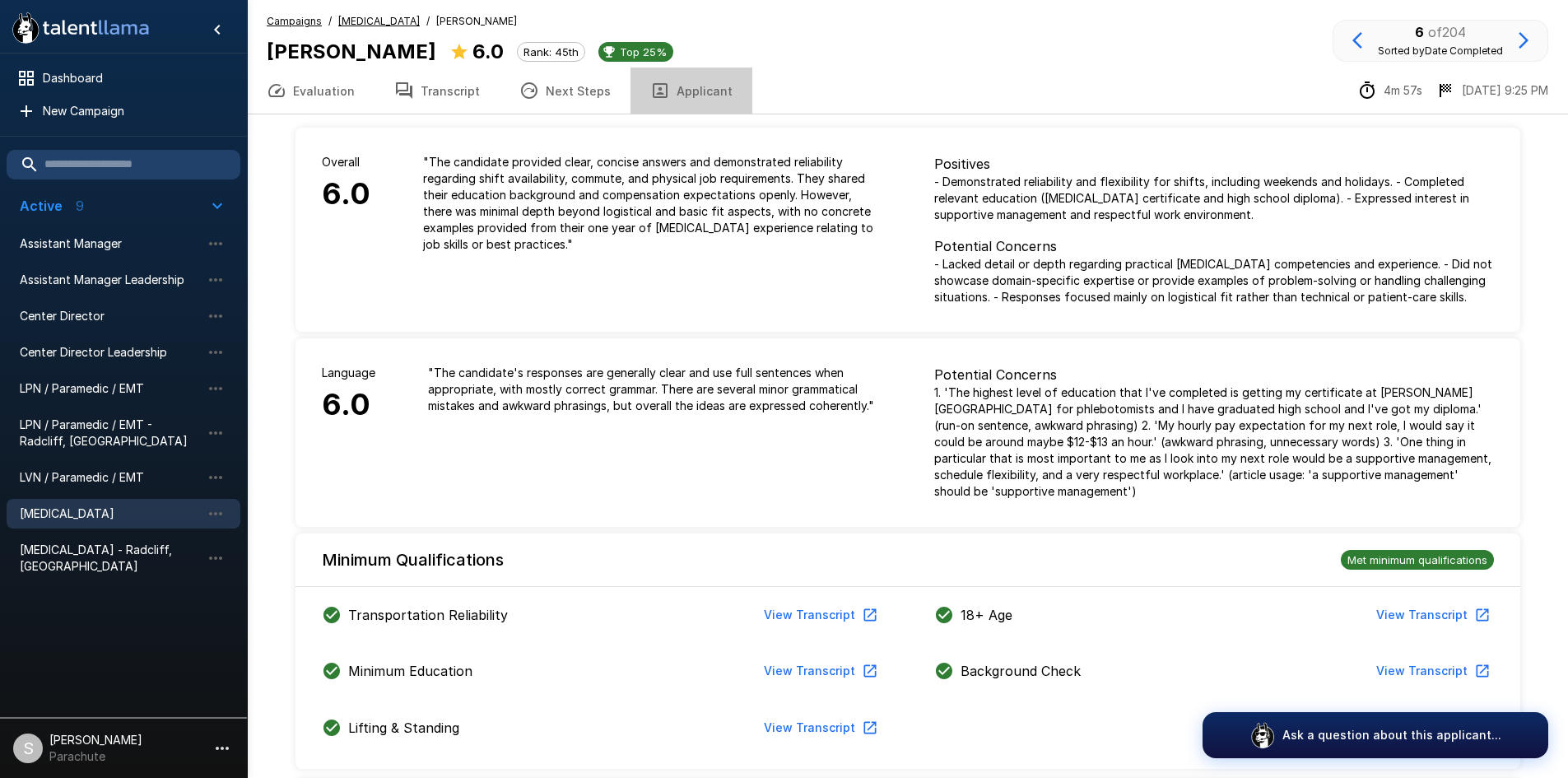
click at [688, 97] on button "Applicant" at bounding box center [691, 91] width 122 height 46
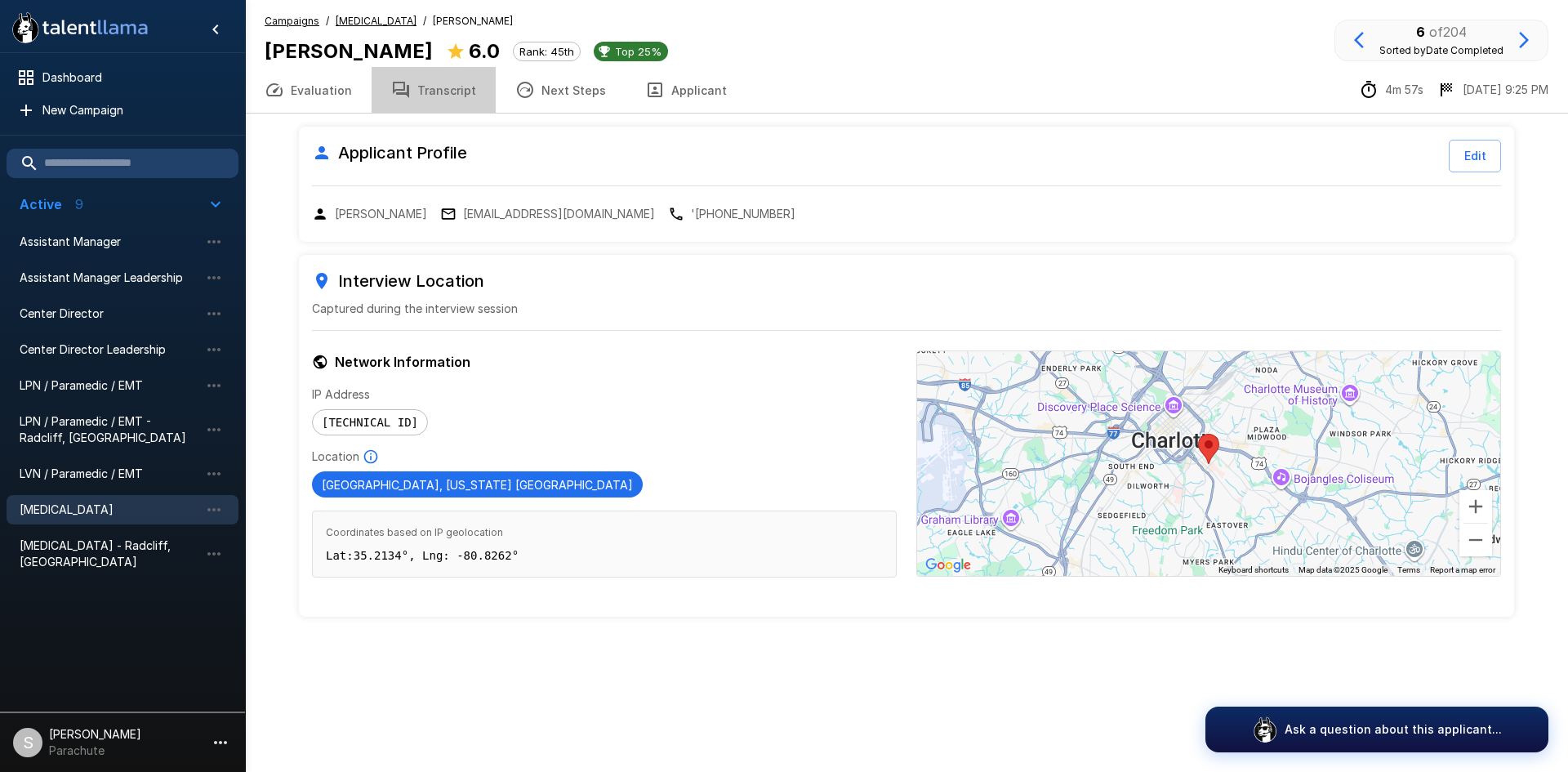
click at [432, 101] on button "Transcript" at bounding box center [433, 90] width 124 height 46
